Goal: Task Accomplishment & Management: Use online tool/utility

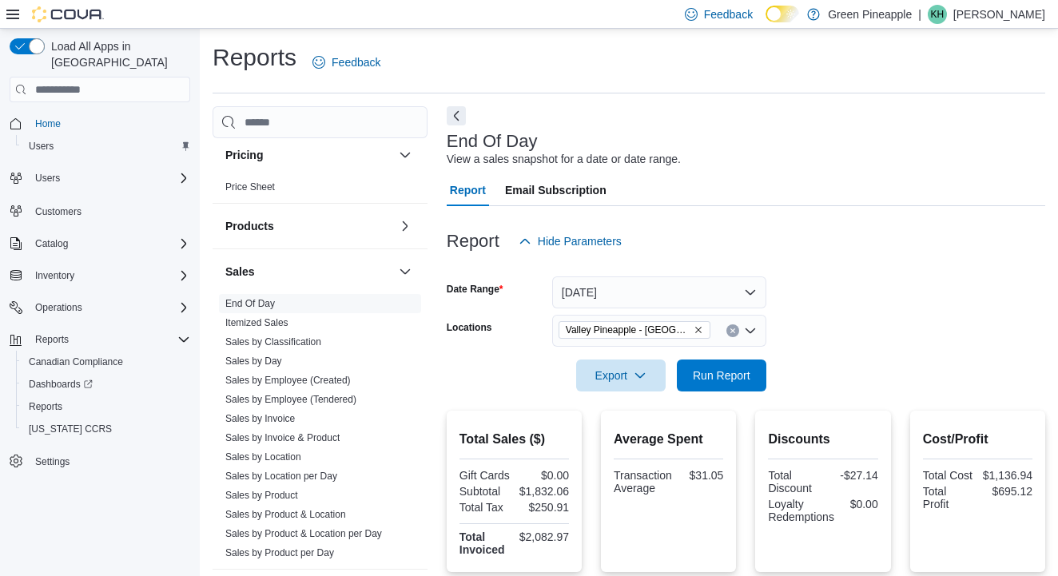
click at [749, 290] on button "[DATE]" at bounding box center [659, 292] width 214 height 32
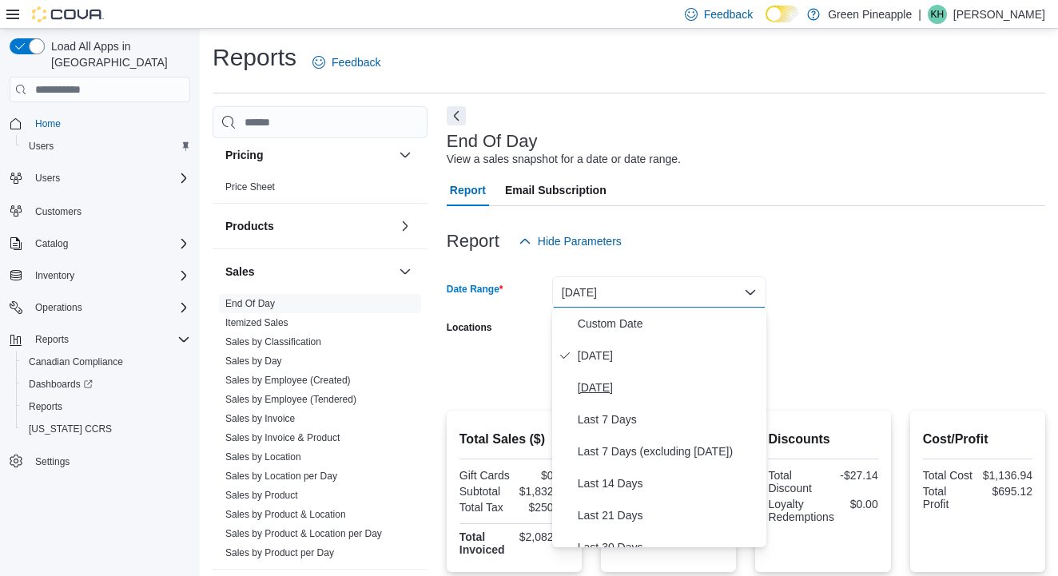
click at [626, 386] on span "[DATE]" at bounding box center [669, 387] width 182 height 19
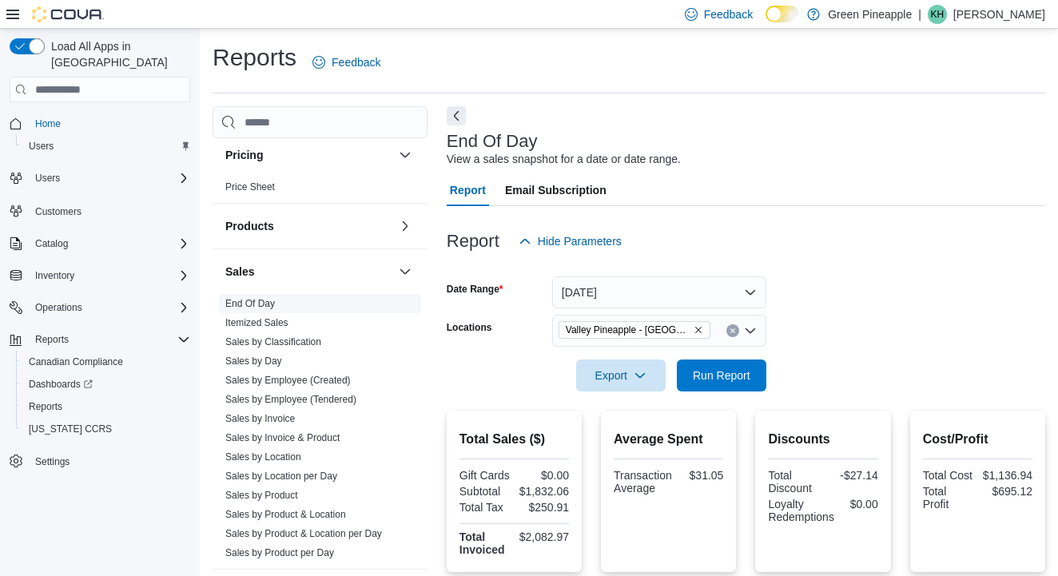
click at [260, 303] on link "End Of Day" at bounding box center [250, 303] width 50 height 11
click at [745, 288] on button "[DATE]" at bounding box center [659, 292] width 214 height 32
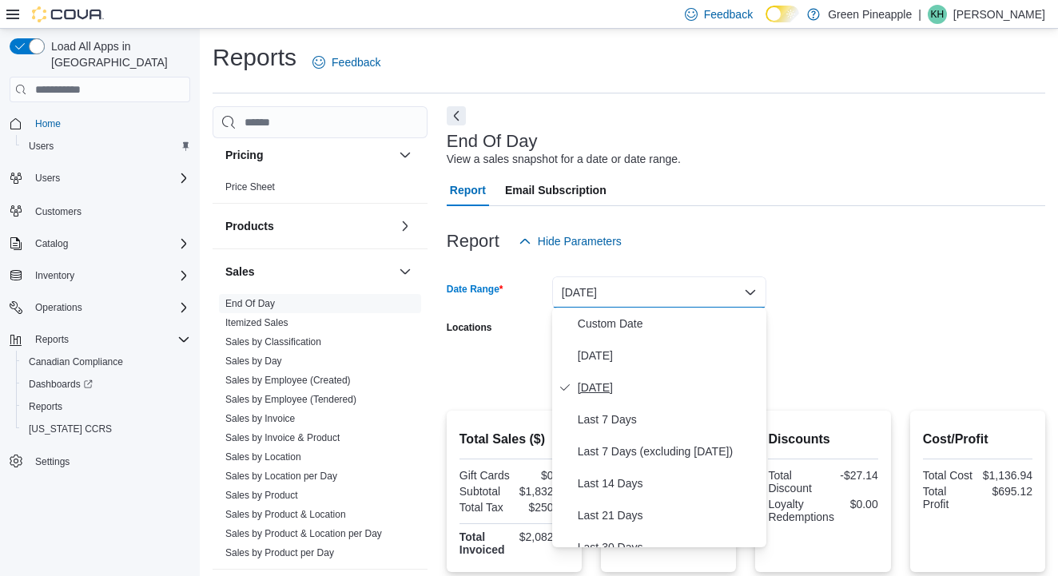
click at [594, 394] on span "[DATE]" at bounding box center [669, 387] width 182 height 19
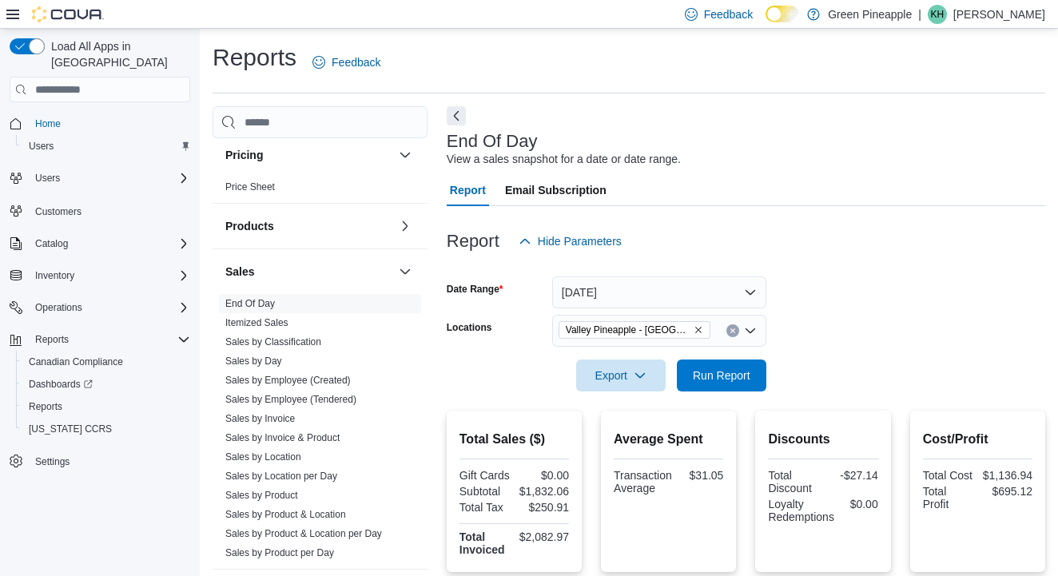
click at [702, 336] on span "Valley Pineapple - [GEOGRAPHIC_DATA]" at bounding box center [634, 330] width 137 height 16
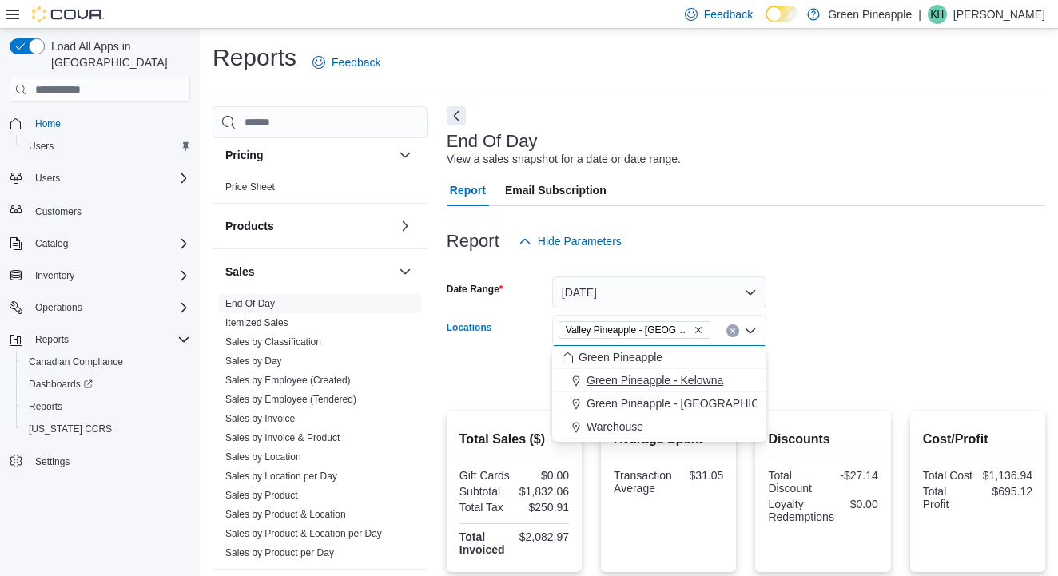
click at [667, 378] on span "Green Pineapple - Kelowna" at bounding box center [654, 380] width 137 height 16
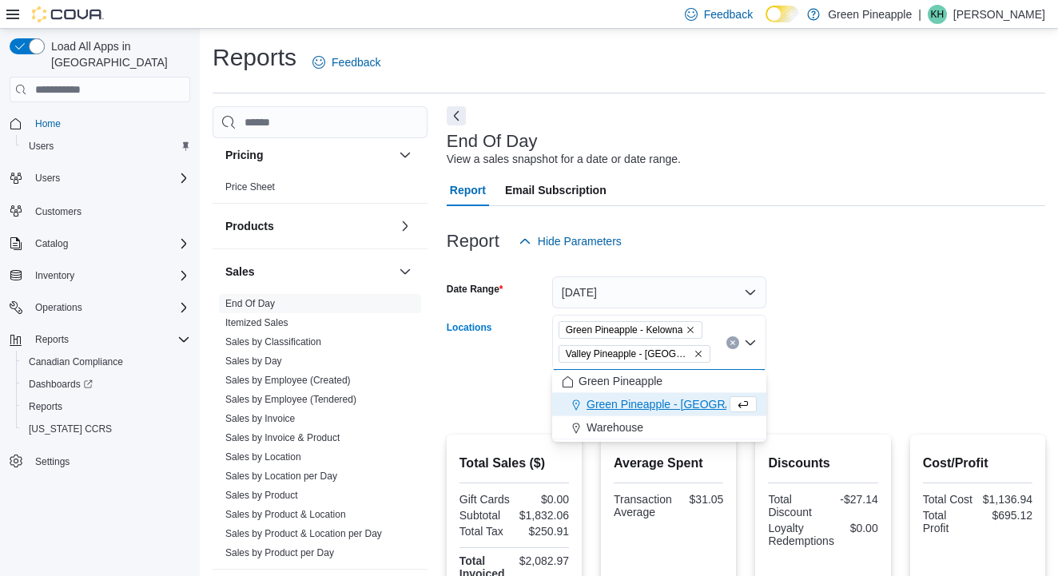
click at [699, 351] on icon "Remove Valley Pineapple - Fruitvale from selection in this group" at bounding box center [698, 354] width 10 height 10
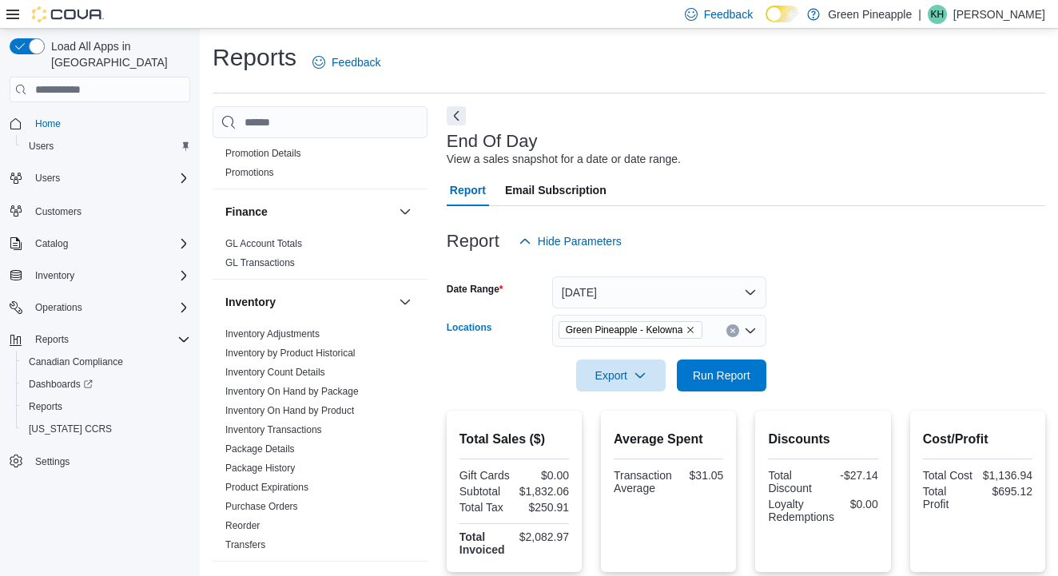
scroll to position [368, 0]
click at [307, 407] on link "Inventory On Hand by Product" at bounding box center [289, 409] width 129 height 11
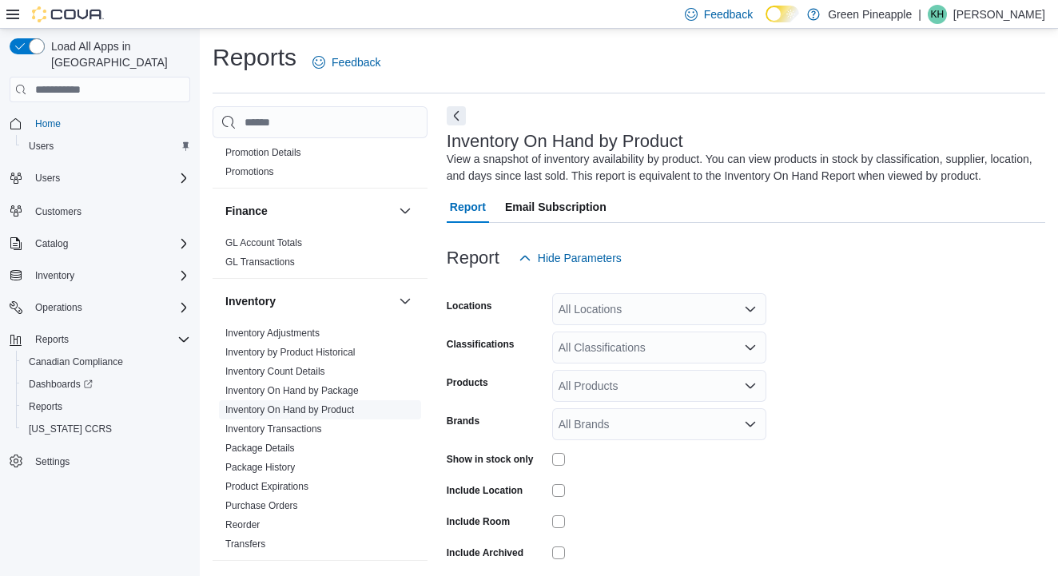
scroll to position [6, 0]
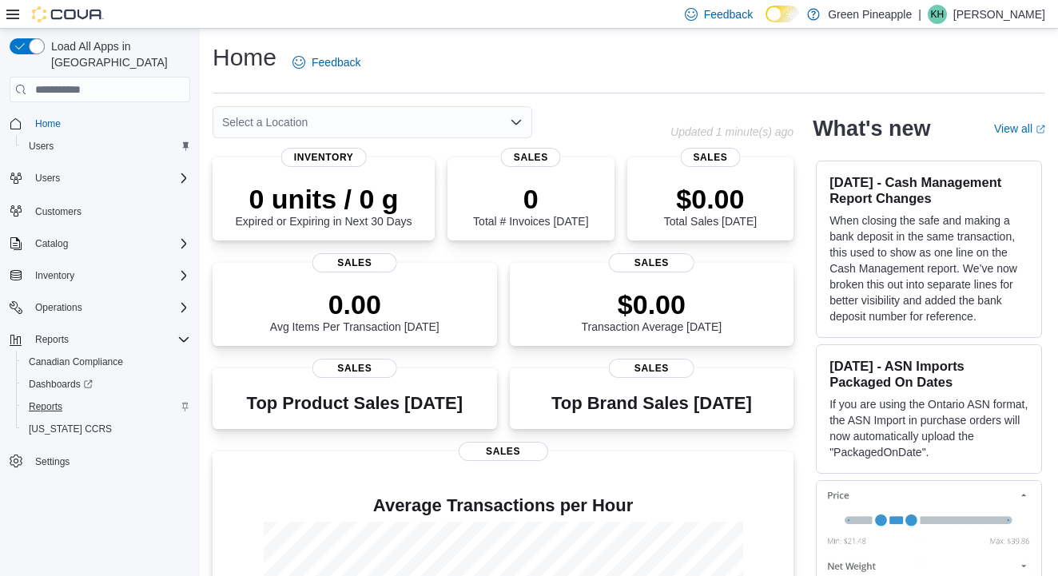
click at [51, 400] on span "Reports" at bounding box center [46, 406] width 34 height 13
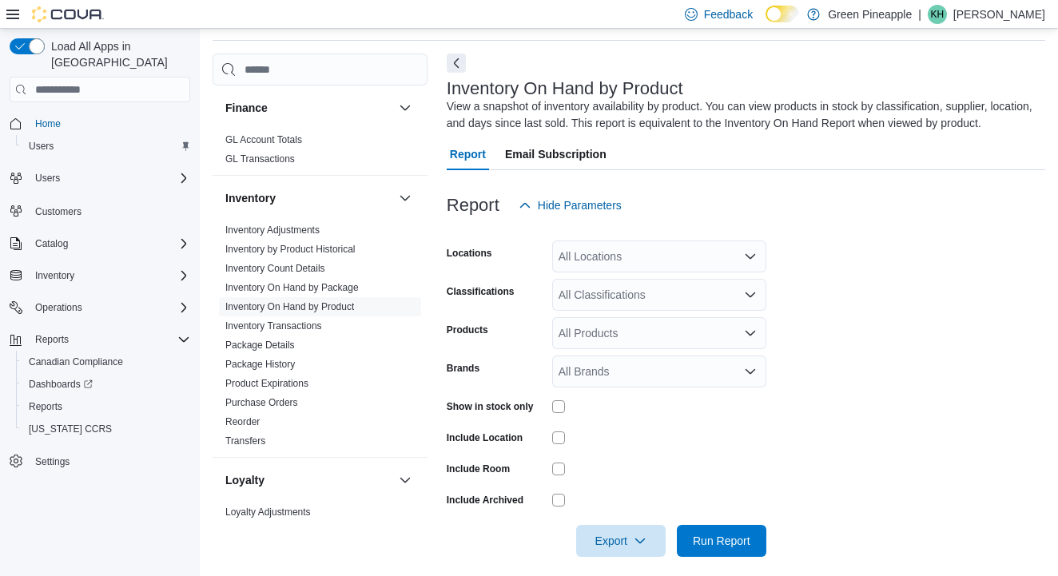
scroll to position [401, 0]
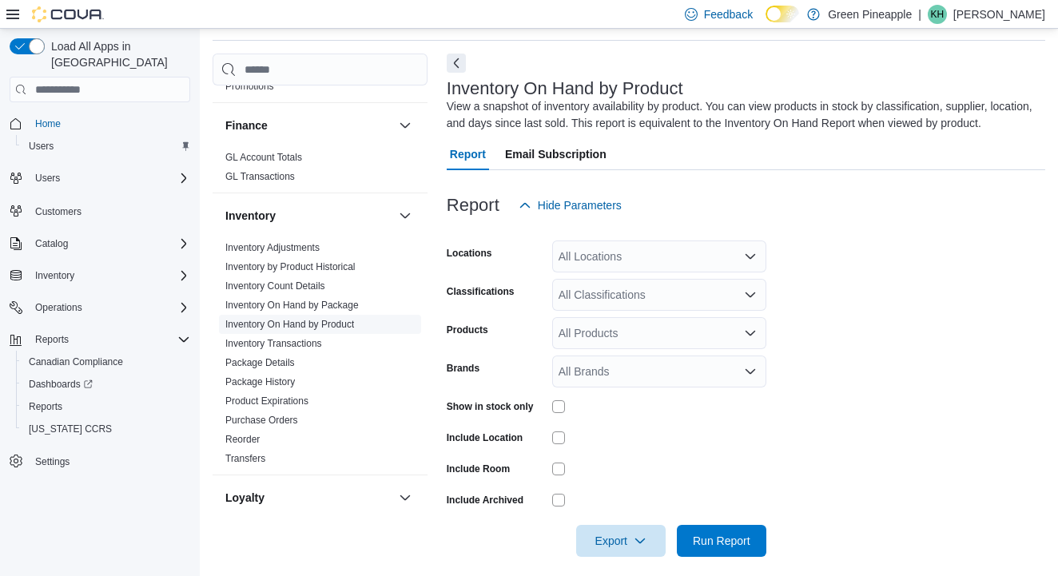
click at [293, 321] on link "Inventory On Hand by Product" at bounding box center [289, 324] width 129 height 11
click at [746, 254] on icon "Open list of options" at bounding box center [750, 256] width 10 height 5
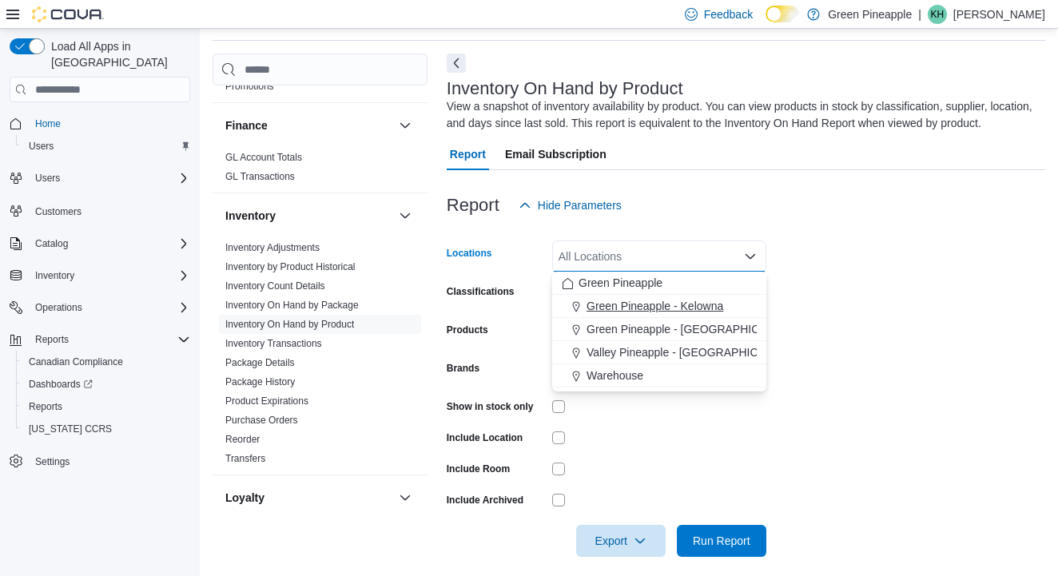
click at [693, 303] on span "Green Pineapple - Kelowna" at bounding box center [654, 306] width 137 height 16
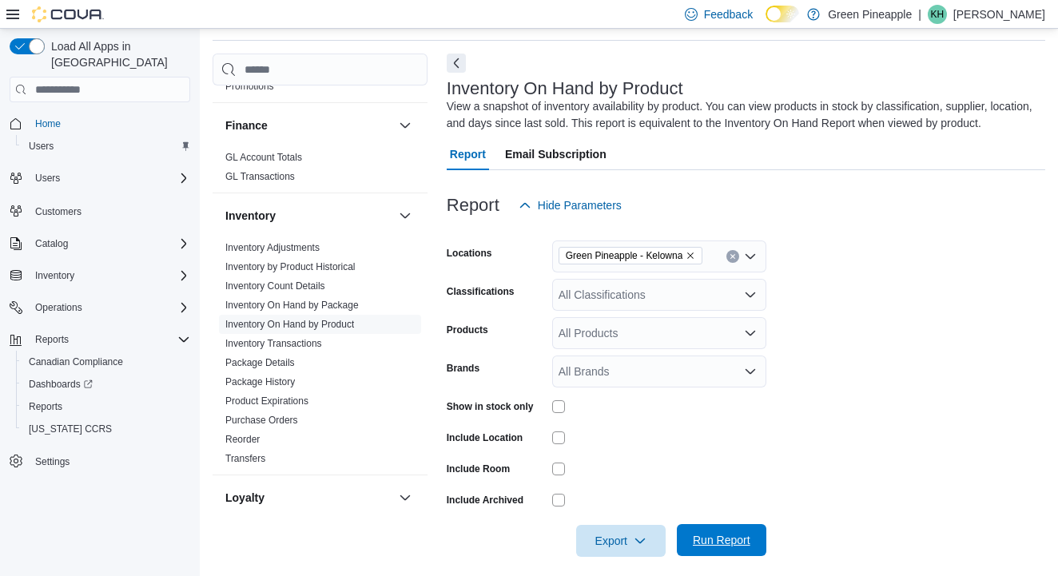
click at [720, 534] on span "Run Report" at bounding box center [722, 540] width 58 height 16
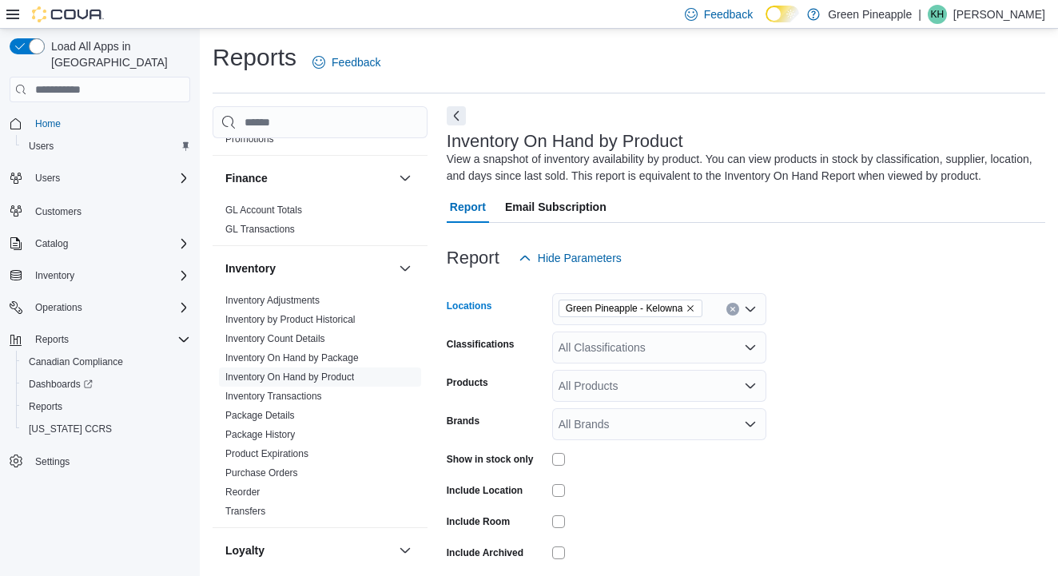
click at [695, 307] on icon "Remove Green Pineapple - Kelowna from selection in this group" at bounding box center [690, 309] width 10 height 10
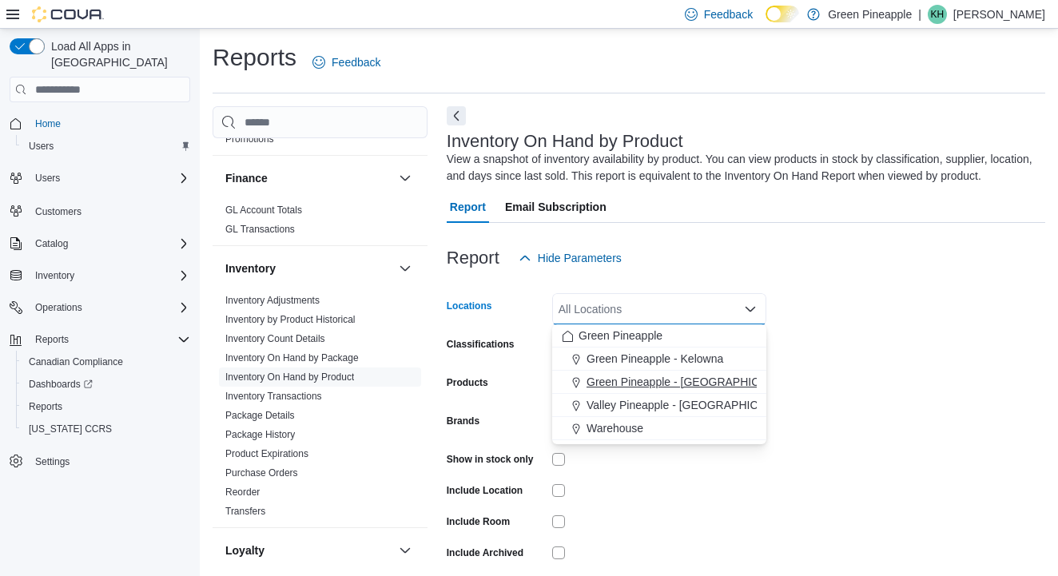
click at [690, 383] on span "Green Pineapple - [GEOGRAPHIC_DATA]" at bounding box center [691, 382] width 210 height 16
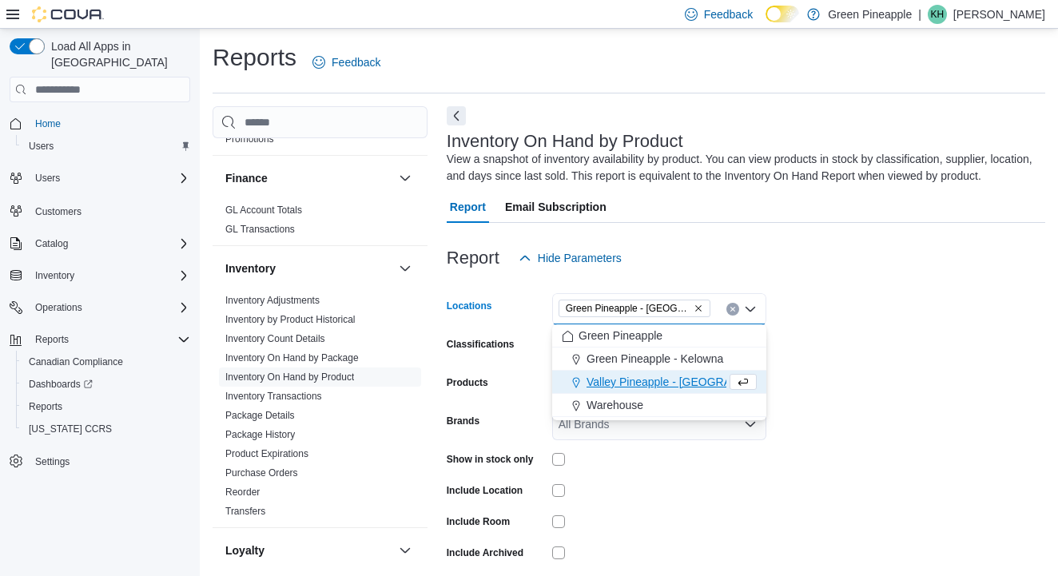
drag, startPoint x: 852, startPoint y: 320, endPoint x: 834, endPoint y: 329, distance: 20.0
click at [852, 320] on form "Locations Green [GEOGRAPHIC_DATA] - [GEOGRAPHIC_DATA] Combo box. Selected. Gree…" at bounding box center [746, 442] width 598 height 336
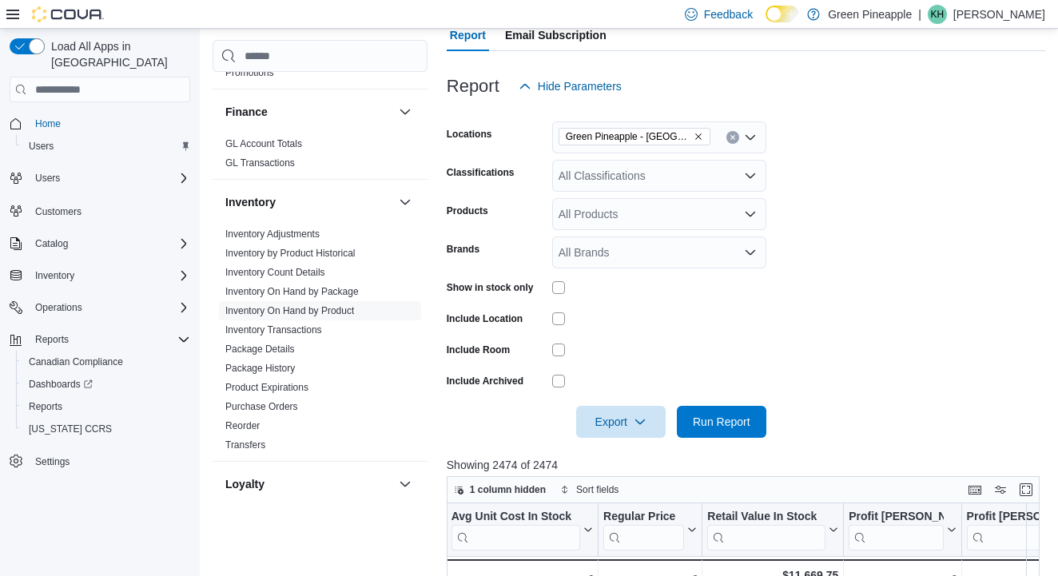
scroll to position [180, 0]
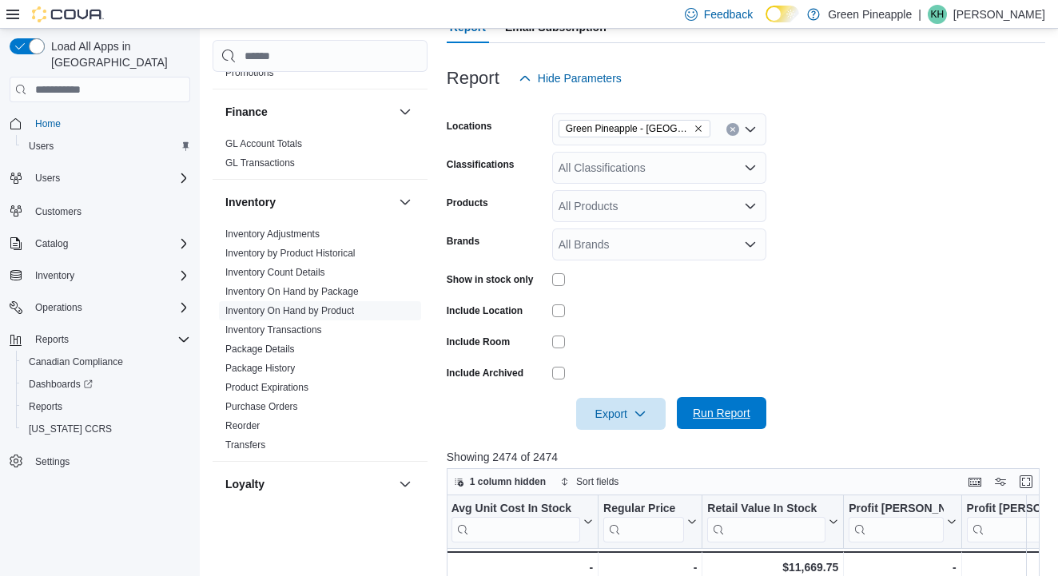
click at [718, 417] on span "Run Report" at bounding box center [722, 413] width 58 height 16
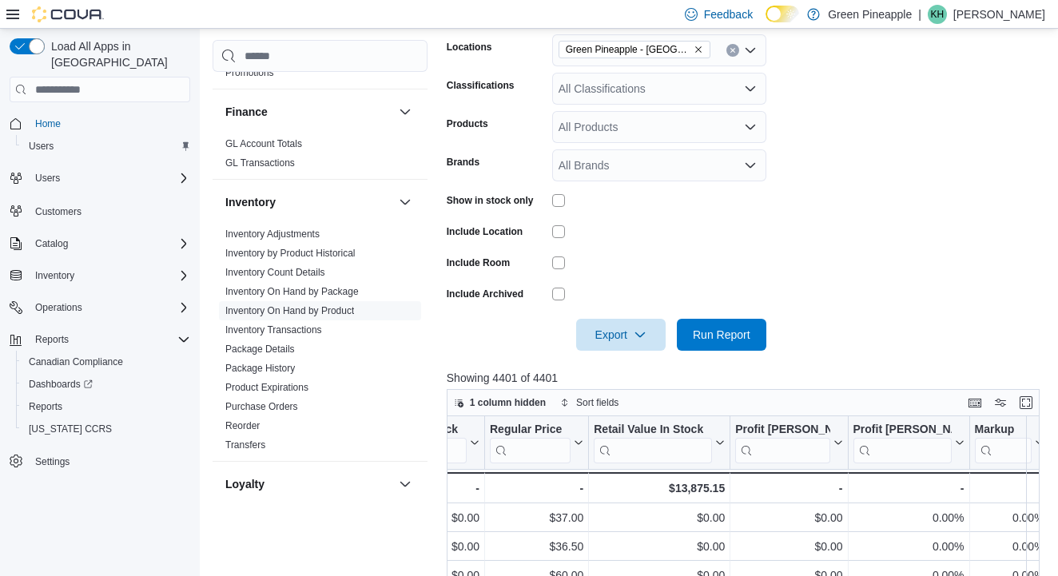
scroll to position [233, 0]
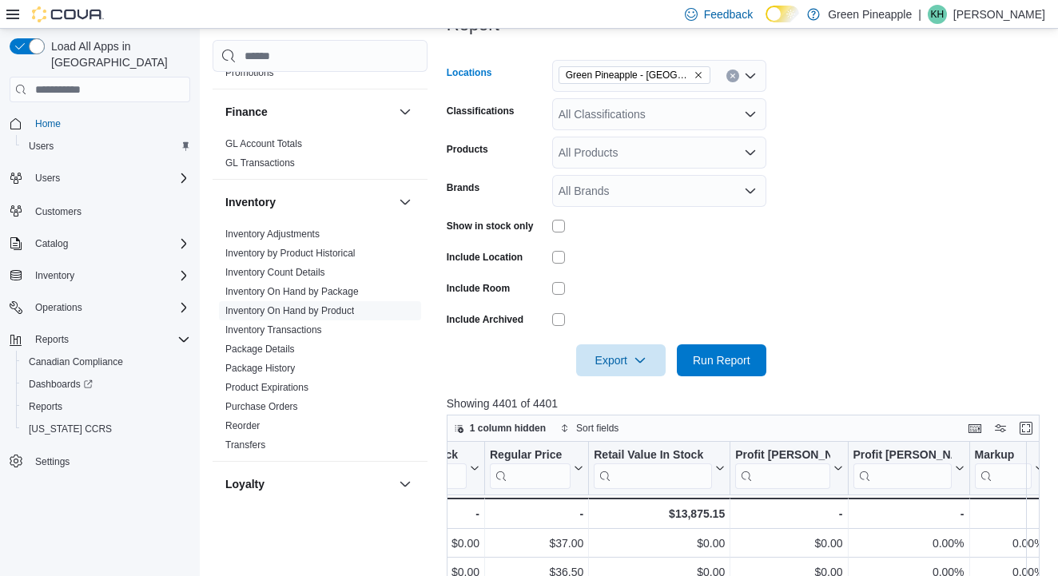
click at [701, 75] on icon "Remove Green Pineapple - Warfield from selection in this group" at bounding box center [698, 75] width 10 height 10
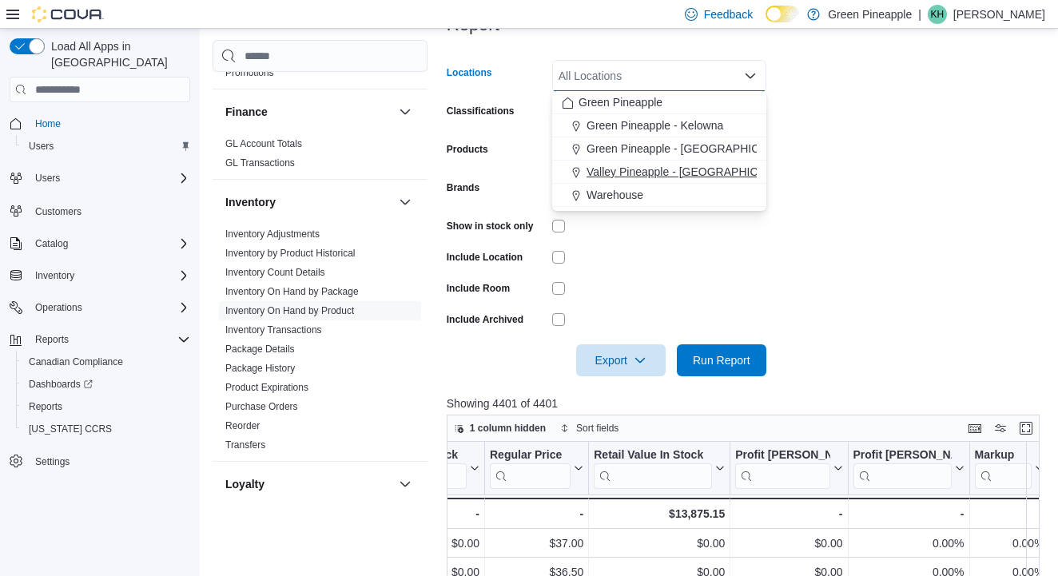
click at [703, 176] on span "Valley Pineapple - [GEOGRAPHIC_DATA]" at bounding box center [690, 172] width 209 height 16
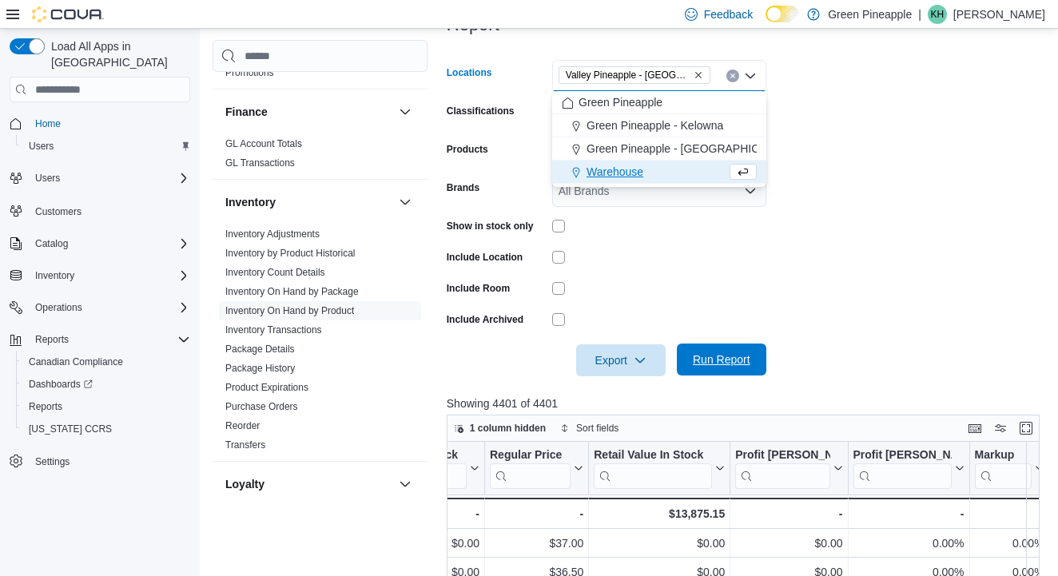
click at [724, 353] on span "Run Report" at bounding box center [722, 360] width 58 height 16
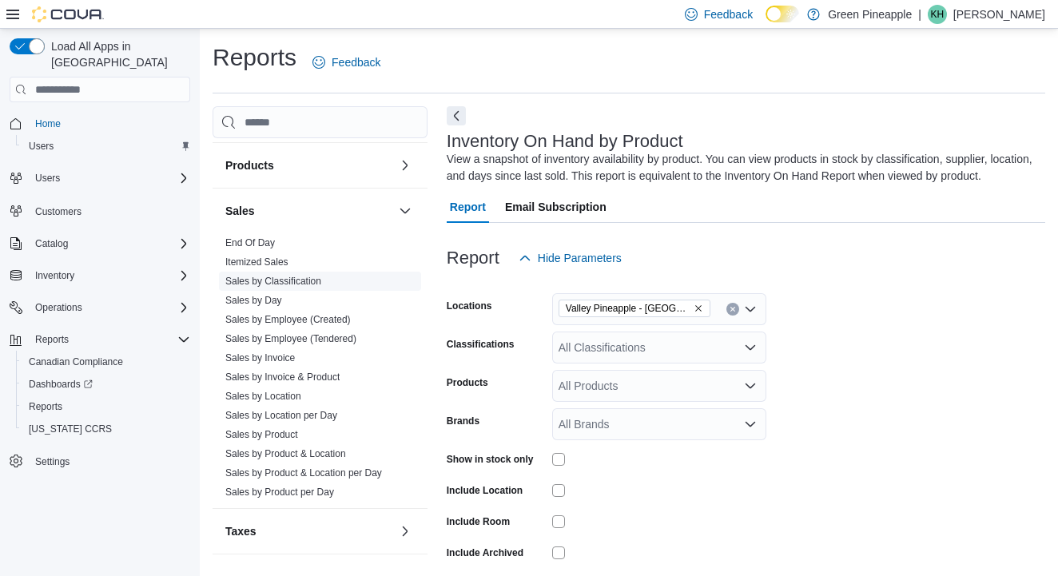
scroll to position [1019, 0]
click at [271, 240] on link "End Of Day" at bounding box center [250, 242] width 50 height 11
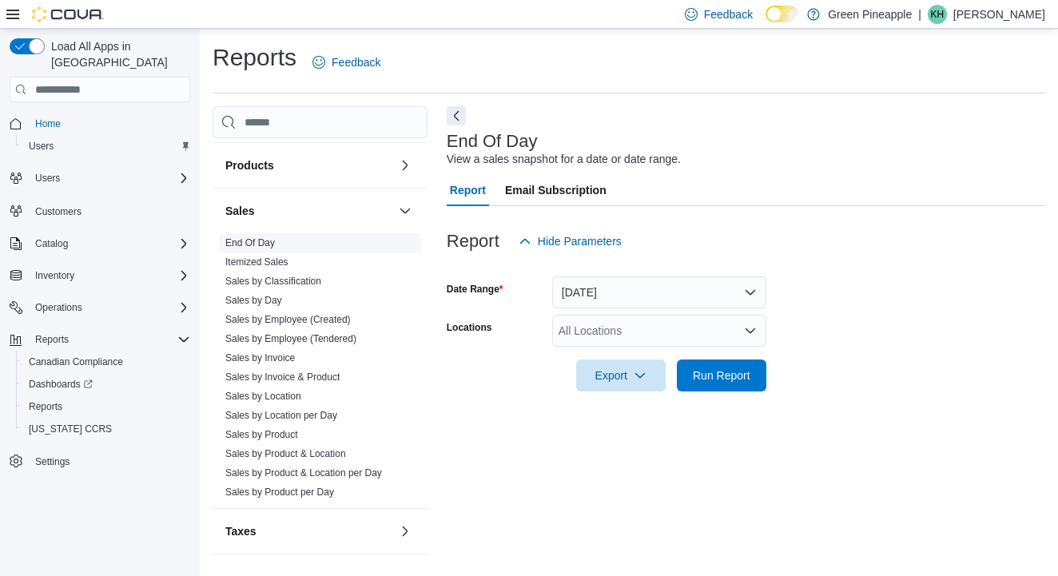
scroll to position [6, 0]
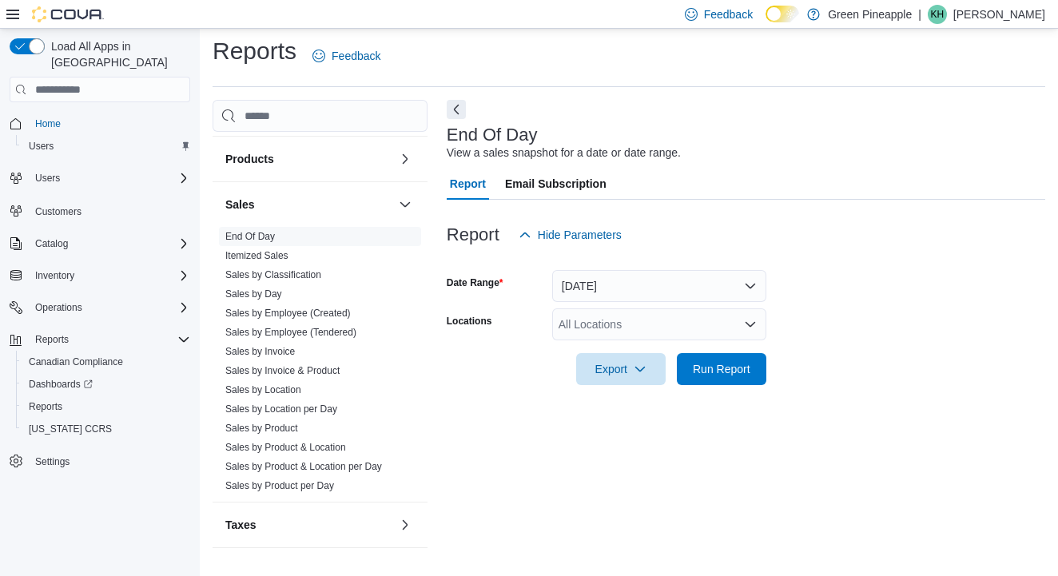
click at [679, 289] on button "[DATE]" at bounding box center [659, 286] width 214 height 32
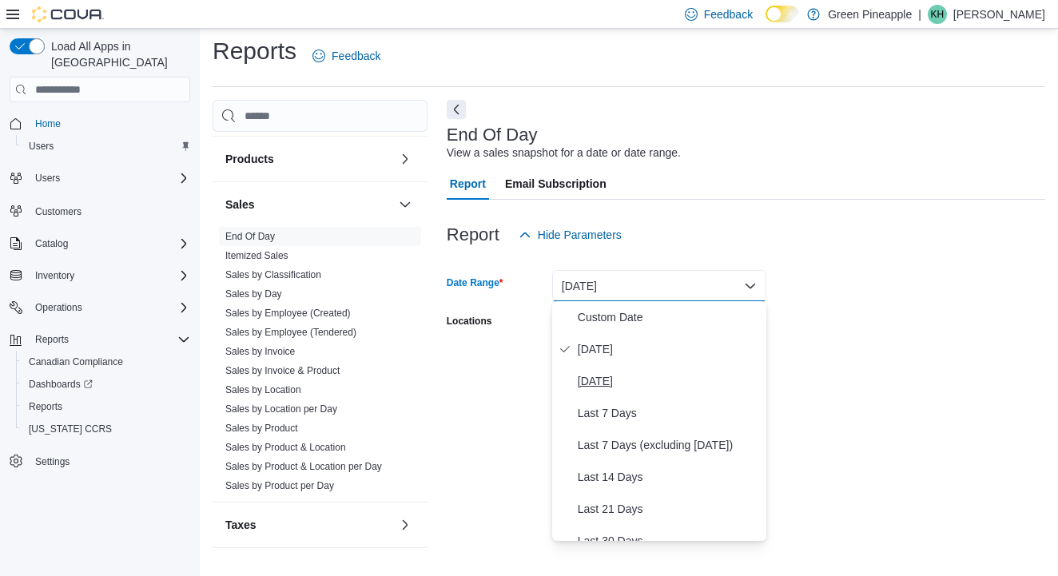
click at [614, 384] on span "[DATE]" at bounding box center [669, 381] width 182 height 19
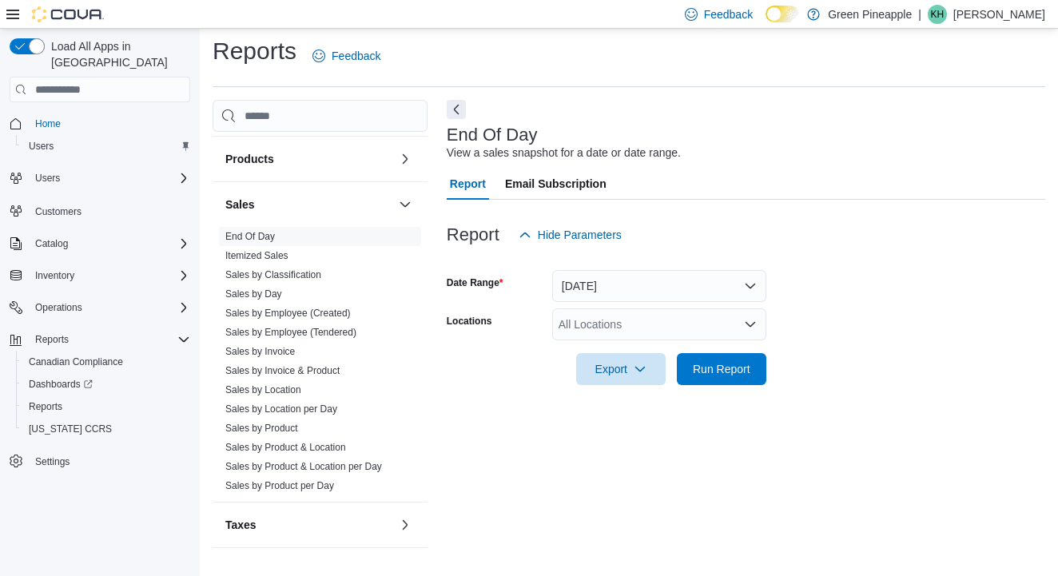
click at [676, 328] on div "All Locations" at bounding box center [659, 324] width 214 height 32
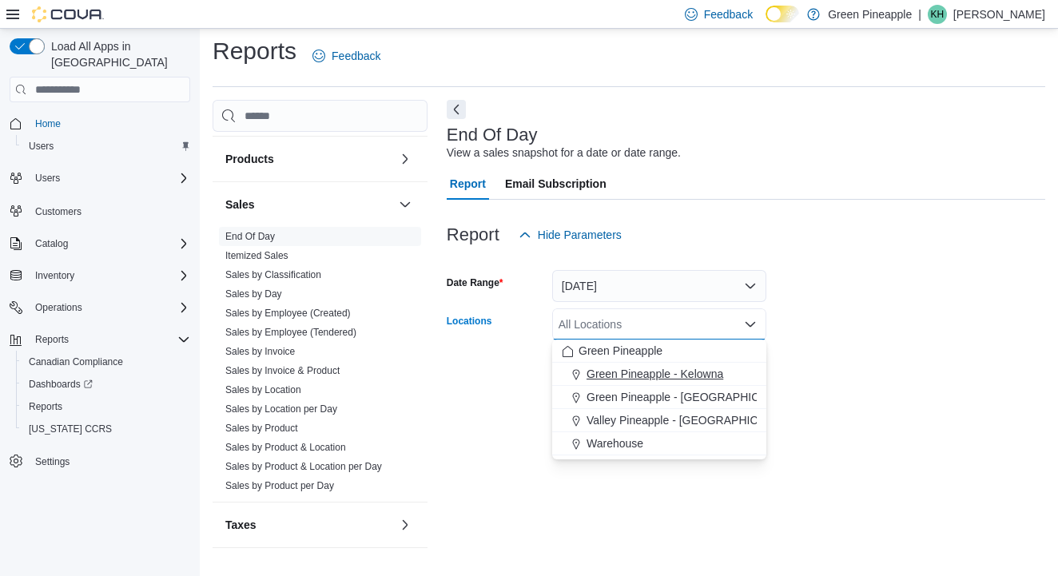
click at [665, 372] on span "Green Pineapple - Kelowna" at bounding box center [654, 374] width 137 height 16
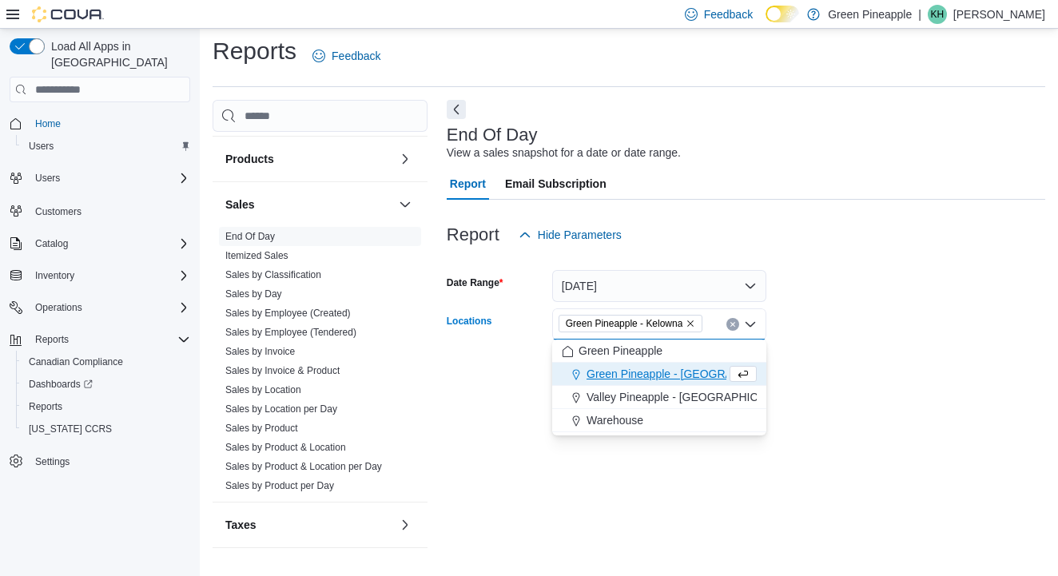
click at [844, 358] on form "Date Range [DATE] Locations Green [GEOGRAPHIC_DATA] - [GEOGRAPHIC_DATA] Combo b…" at bounding box center [746, 318] width 598 height 134
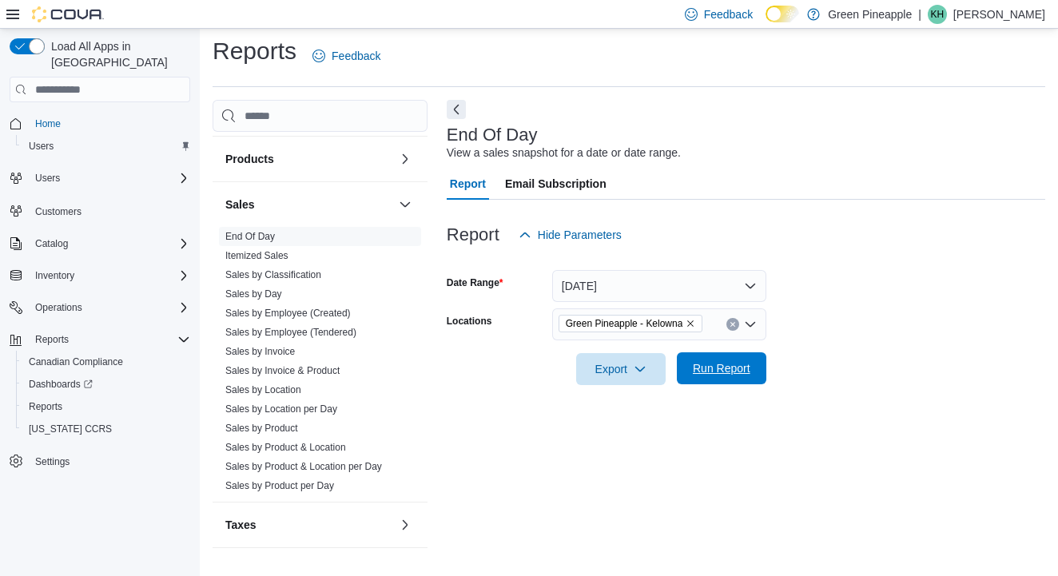
click at [736, 366] on span "Run Report" at bounding box center [722, 368] width 58 height 16
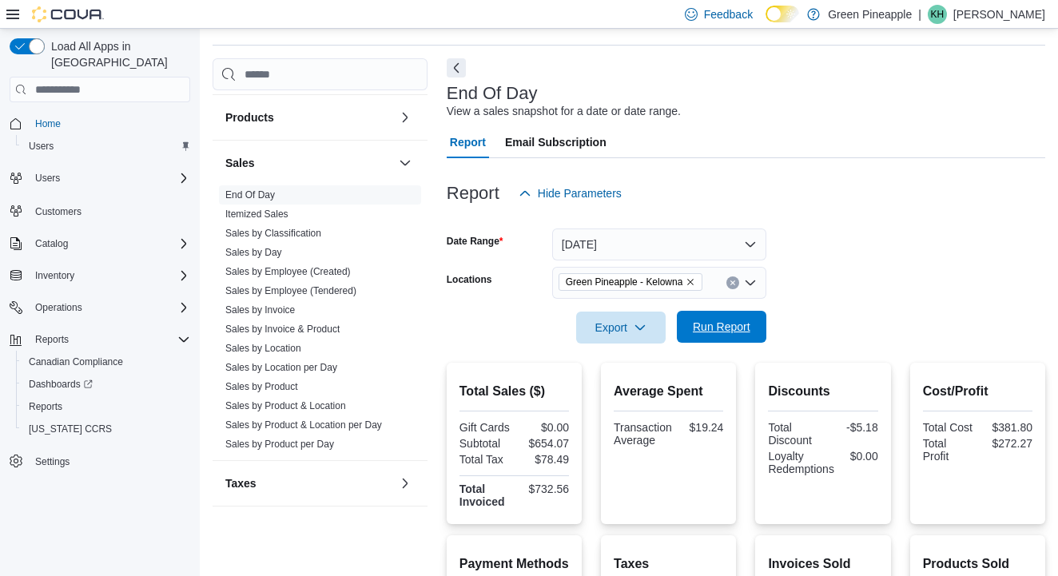
scroll to position [15, 0]
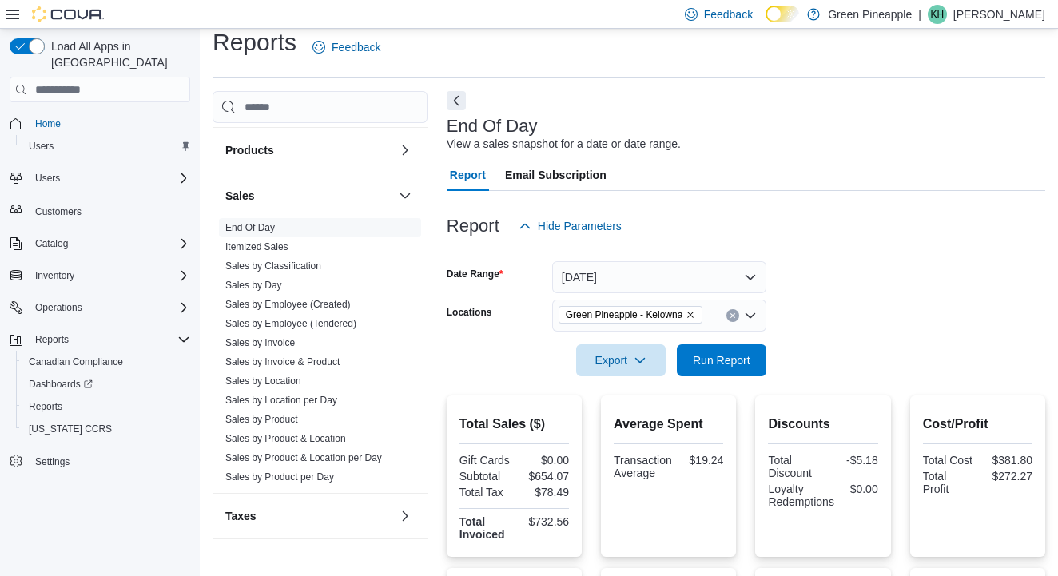
click at [695, 315] on icon "Remove Green Pineapple - Kelowna from selection in this group" at bounding box center [690, 315] width 10 height 10
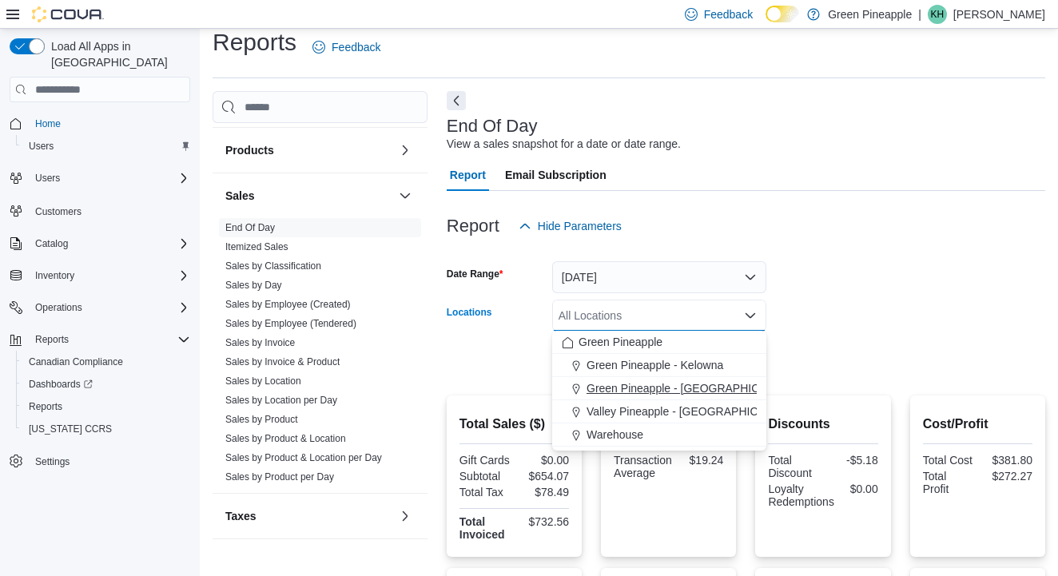
click at [685, 396] on span "Green Pineapple - [GEOGRAPHIC_DATA]" at bounding box center [691, 388] width 210 height 16
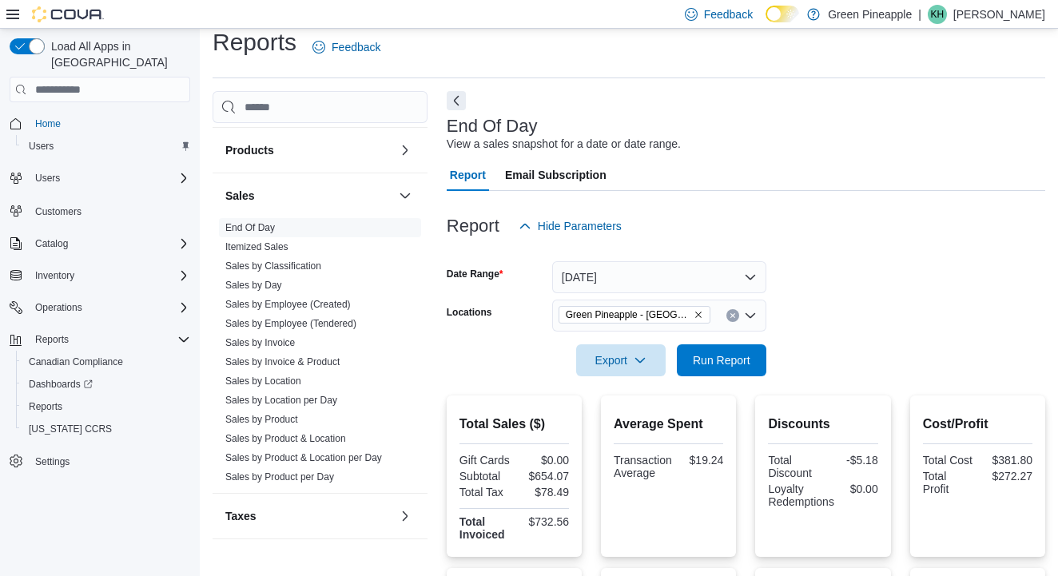
click at [872, 338] on div at bounding box center [746, 338] width 598 height 13
click at [740, 360] on span "Run Report" at bounding box center [722, 360] width 58 height 16
click at [698, 313] on icon "Remove Green Pineapple - Warfield from selection in this group" at bounding box center [698, 315] width 6 height 6
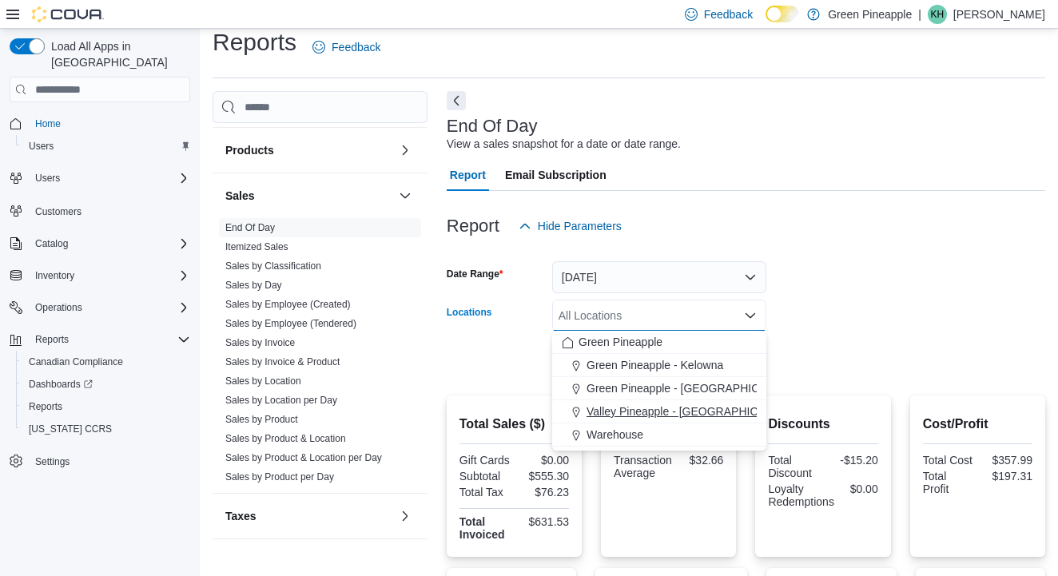
click at [685, 407] on span "Valley Pineapple - [GEOGRAPHIC_DATA]" at bounding box center [690, 411] width 209 height 16
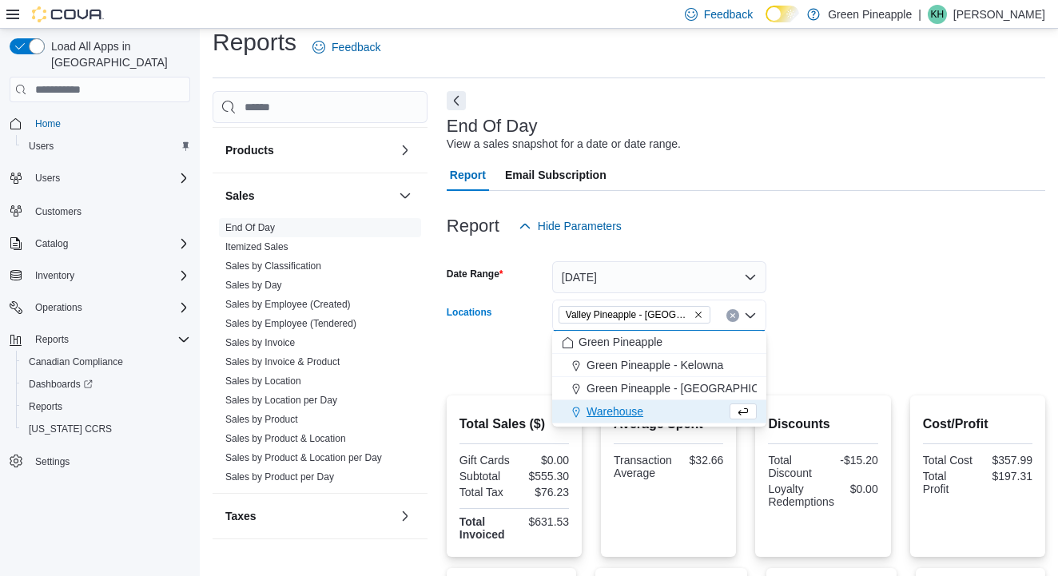
click at [836, 339] on div at bounding box center [746, 338] width 598 height 13
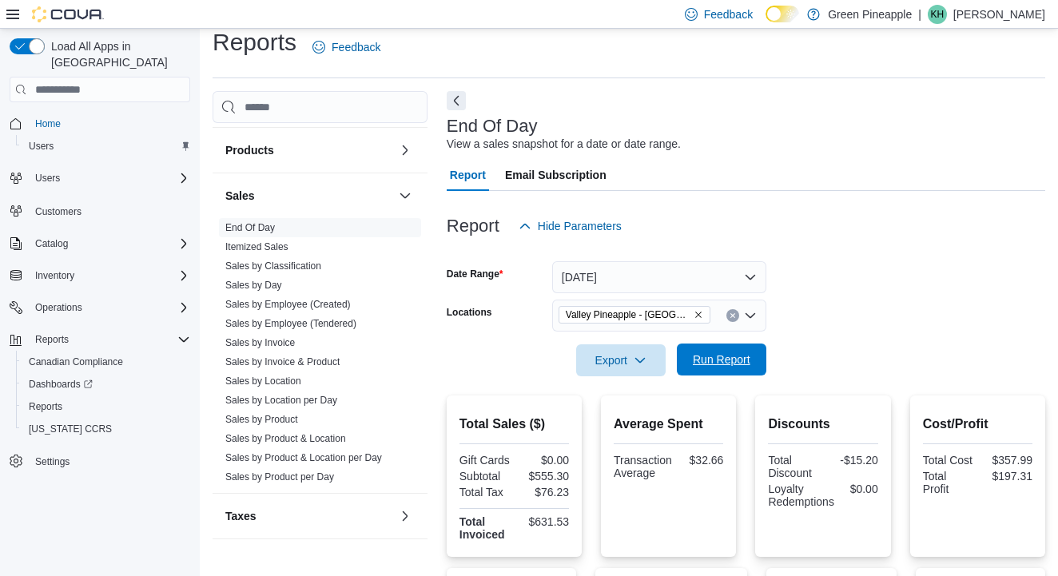
click at [747, 356] on span "Run Report" at bounding box center [722, 360] width 58 height 16
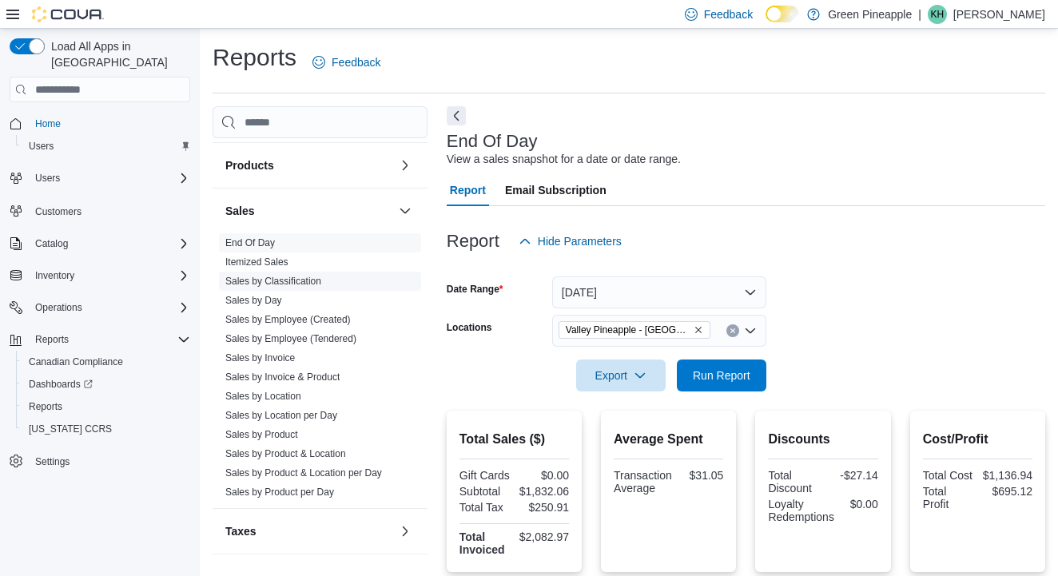
click at [293, 277] on link "Sales by Classification" at bounding box center [273, 281] width 96 height 11
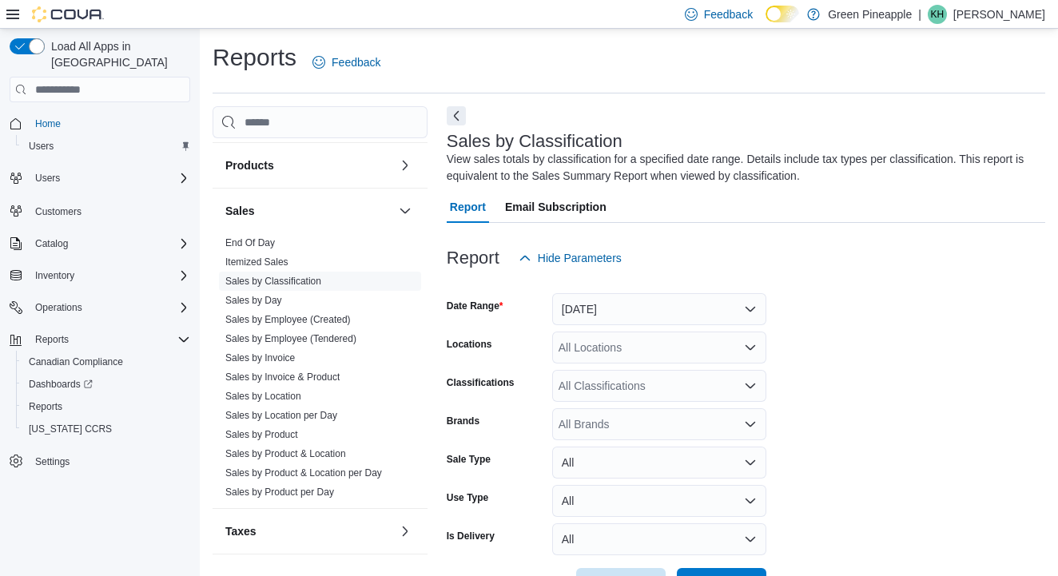
scroll to position [53, 0]
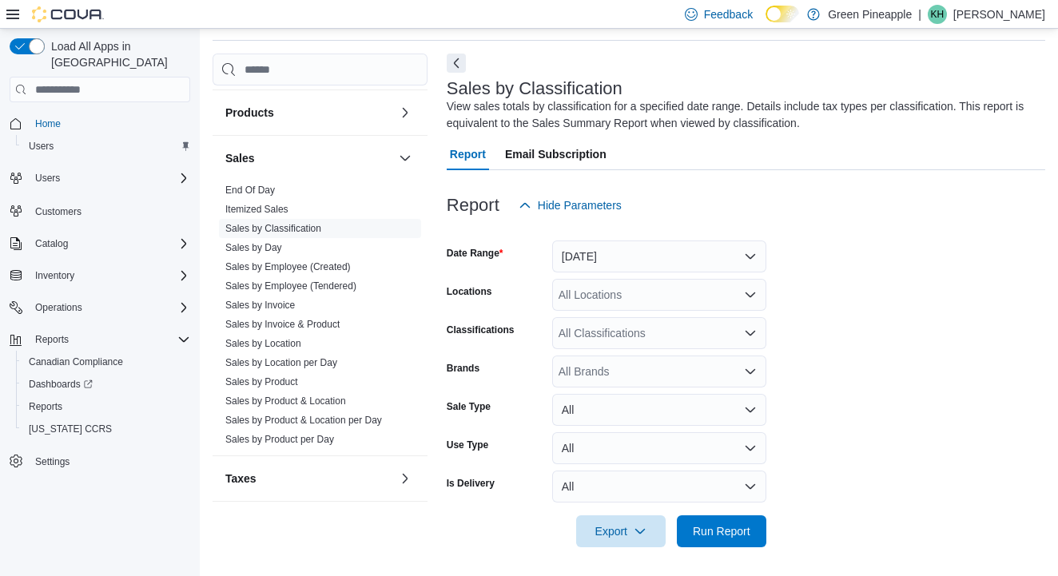
click at [744, 252] on button "[DATE]" at bounding box center [659, 256] width 214 height 32
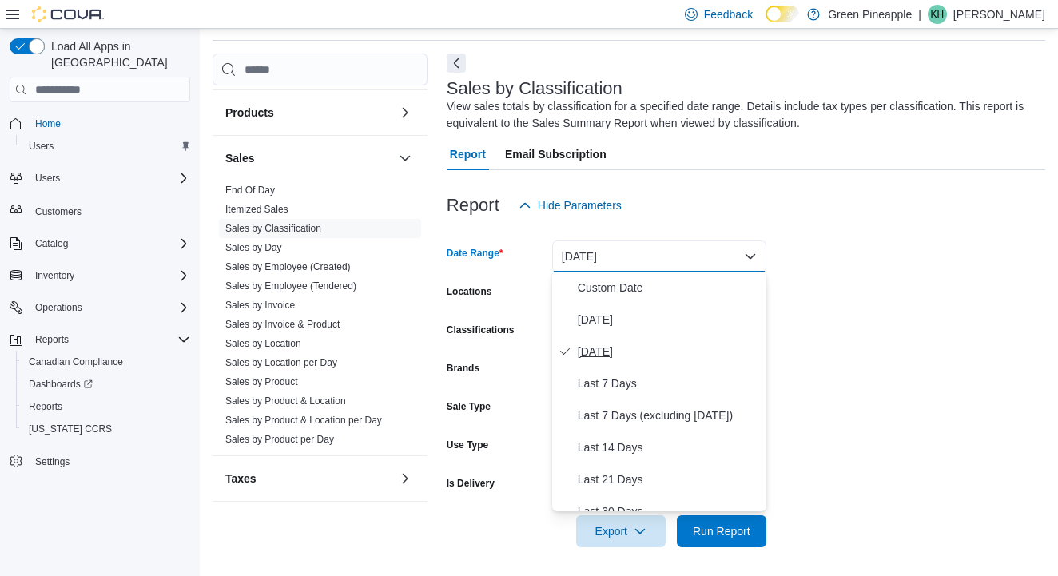
click at [606, 352] on span "[DATE]" at bounding box center [669, 351] width 182 height 19
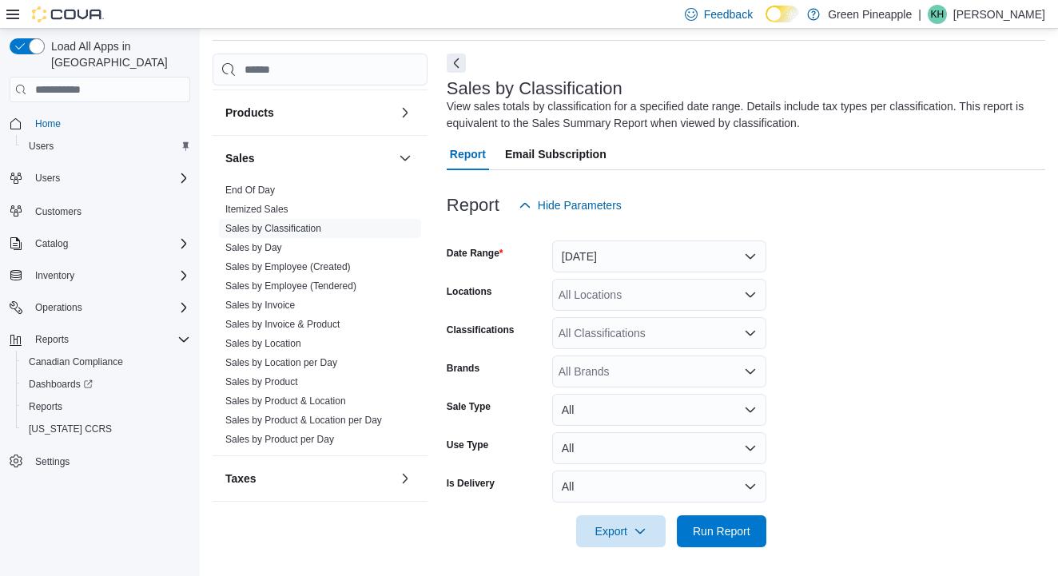
click at [666, 292] on div "All Locations" at bounding box center [659, 295] width 214 height 32
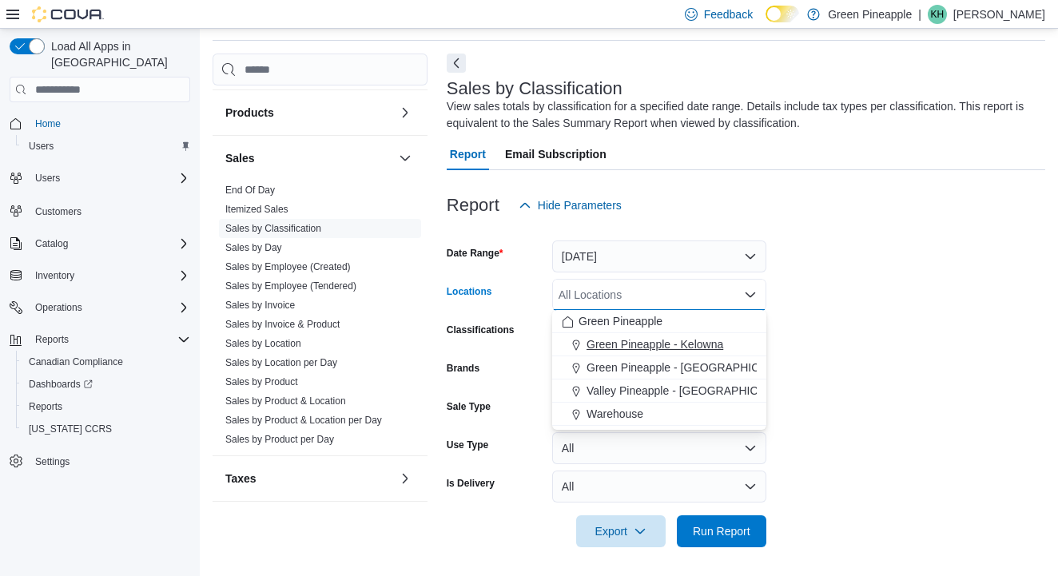
click at [654, 344] on span "Green Pineapple - Kelowna" at bounding box center [654, 344] width 137 height 16
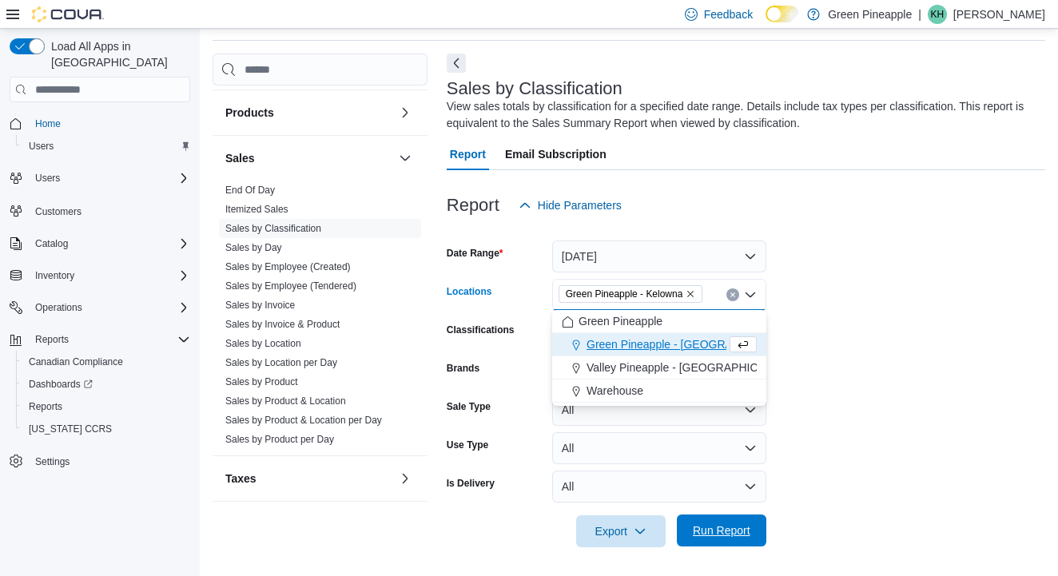
click at [715, 520] on span "Run Report" at bounding box center [721, 531] width 70 height 32
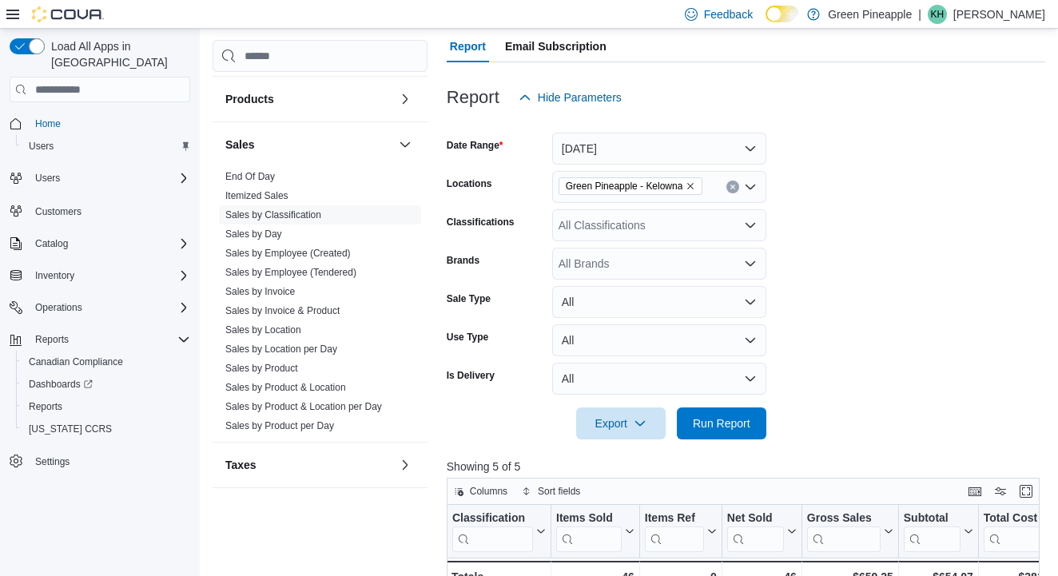
scroll to position [156, 0]
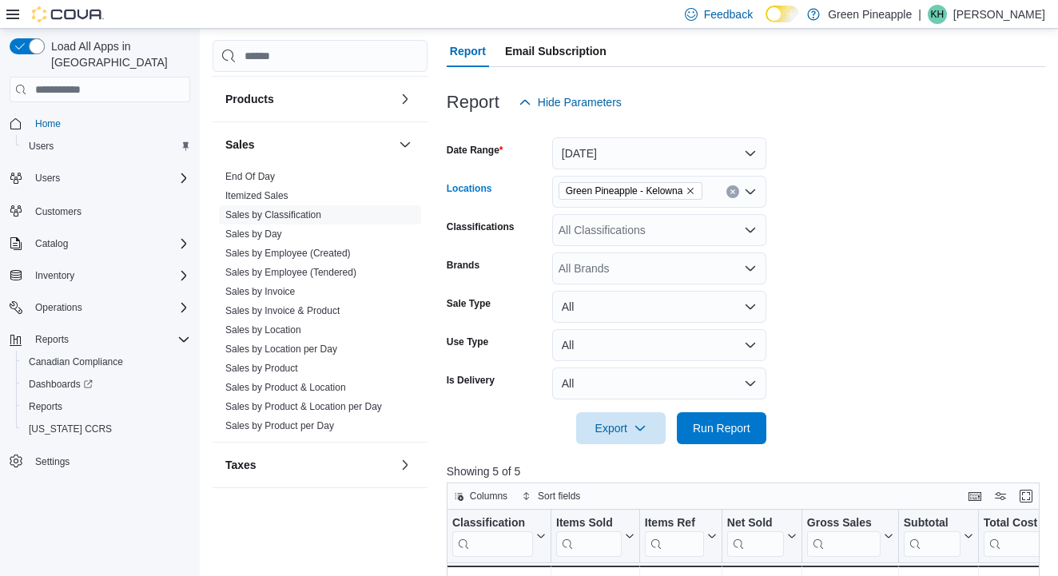
click at [694, 190] on icon "Remove Green Pineapple - Kelowna from selection in this group" at bounding box center [691, 191] width 6 height 6
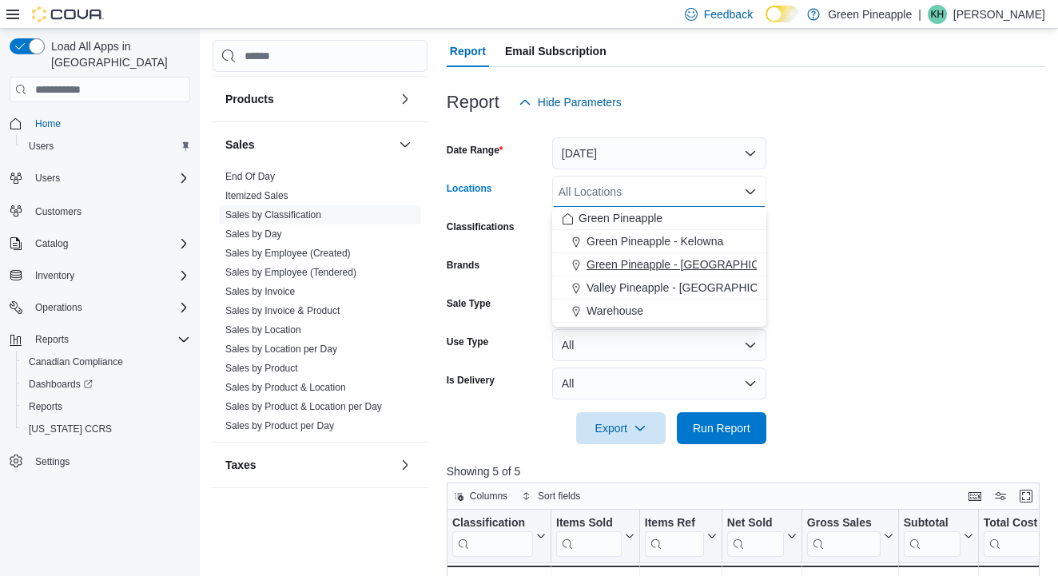
click at [690, 264] on span "Green Pineapple - [GEOGRAPHIC_DATA]" at bounding box center [691, 264] width 210 height 16
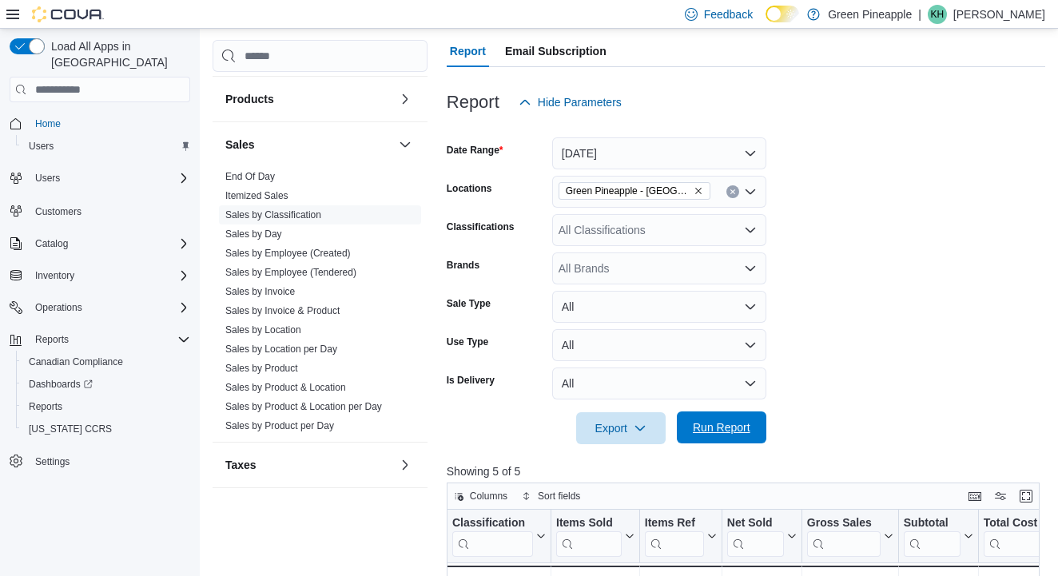
click at [701, 428] on span "Run Report" at bounding box center [722, 427] width 58 height 16
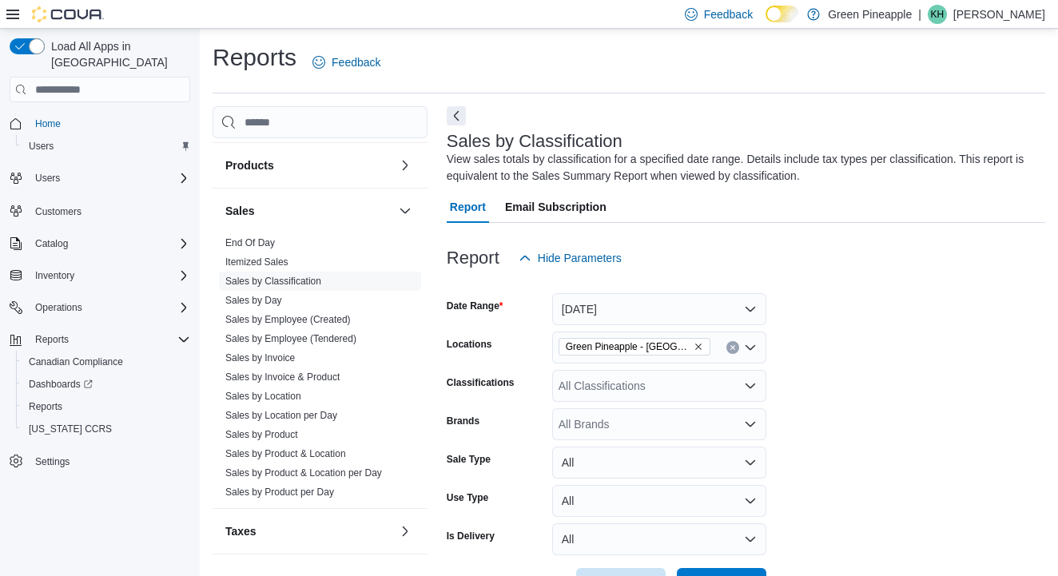
click at [697, 346] on icon "Remove Green Pineapple - Warfield from selection in this group" at bounding box center [698, 347] width 10 height 10
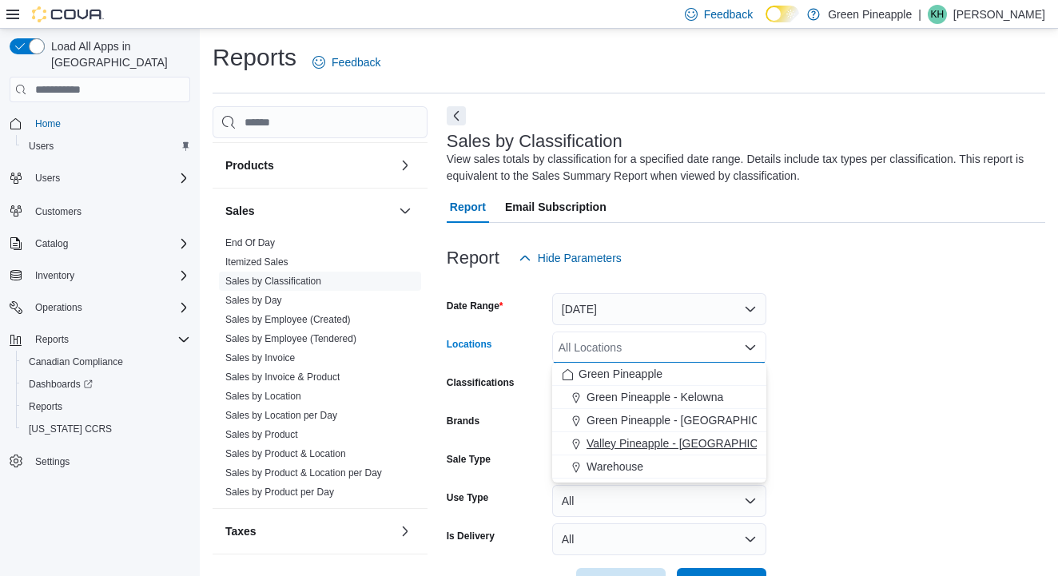
click at [678, 440] on span "Valley Pineapple - [GEOGRAPHIC_DATA]" at bounding box center [690, 443] width 209 height 16
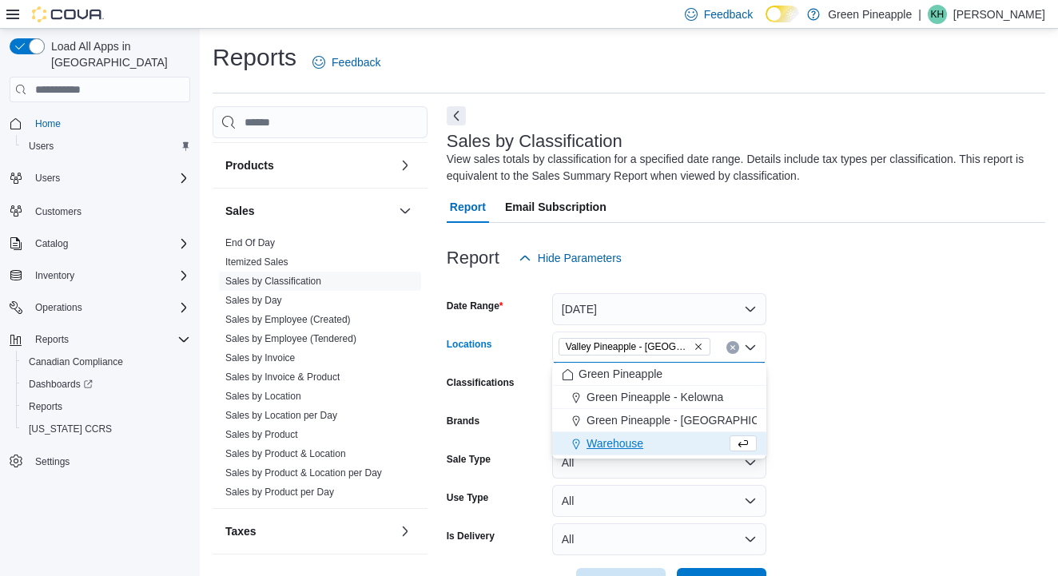
click at [844, 399] on form "Date Range [DATE] Locations Valley [GEOGRAPHIC_DATA] - [GEOGRAPHIC_DATA] Combo …" at bounding box center [746, 437] width 598 height 326
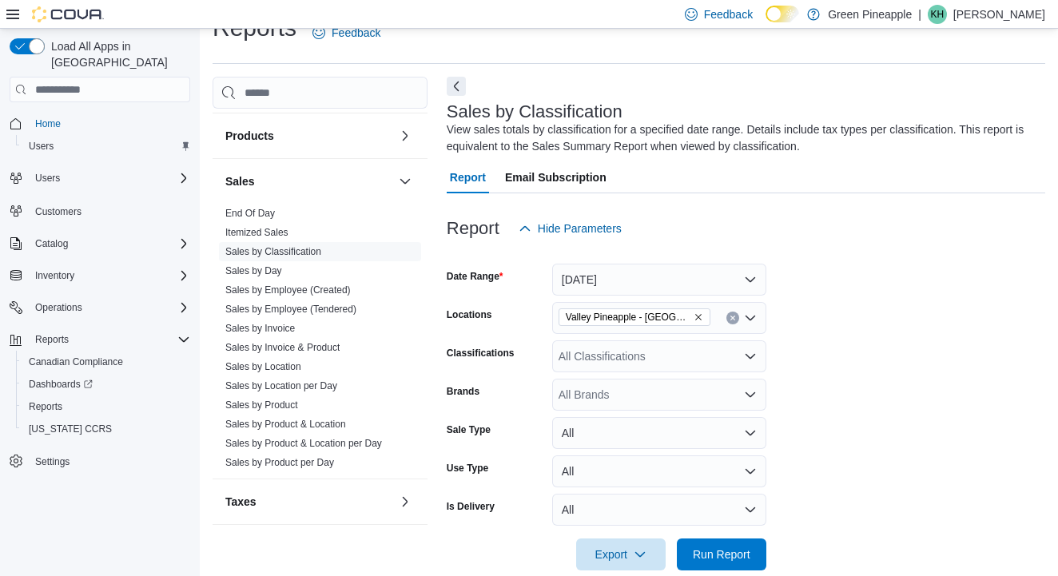
scroll to position [236, 0]
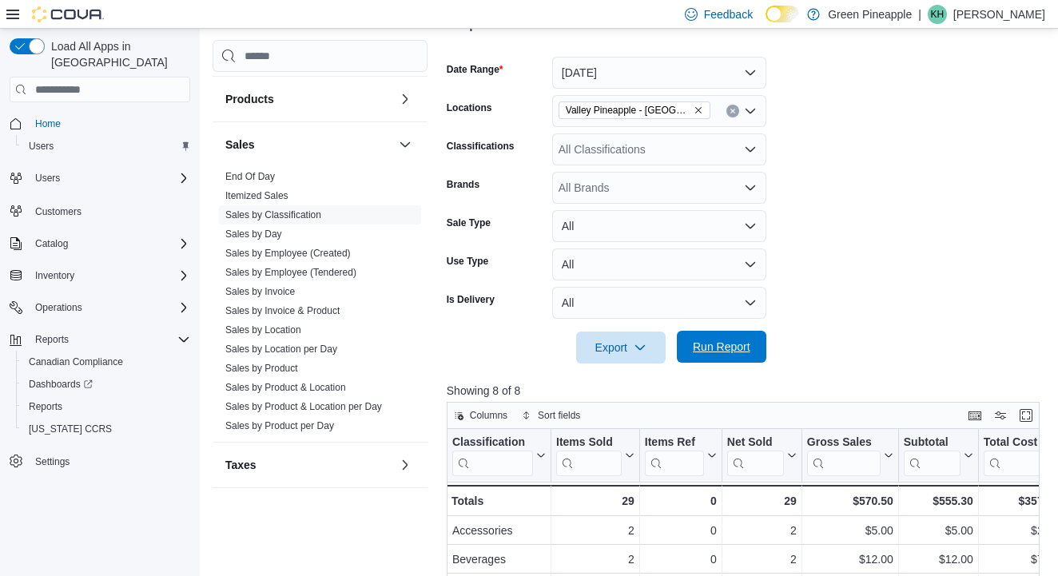
click at [724, 351] on span "Run Report" at bounding box center [722, 347] width 58 height 16
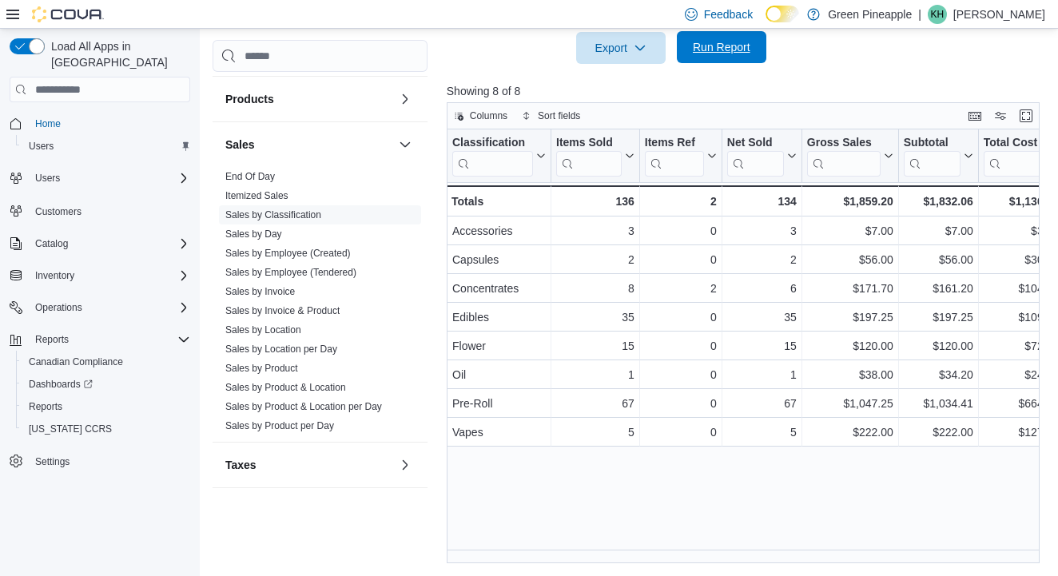
scroll to position [535, 0]
